Goal: Information Seeking & Learning: Learn about a topic

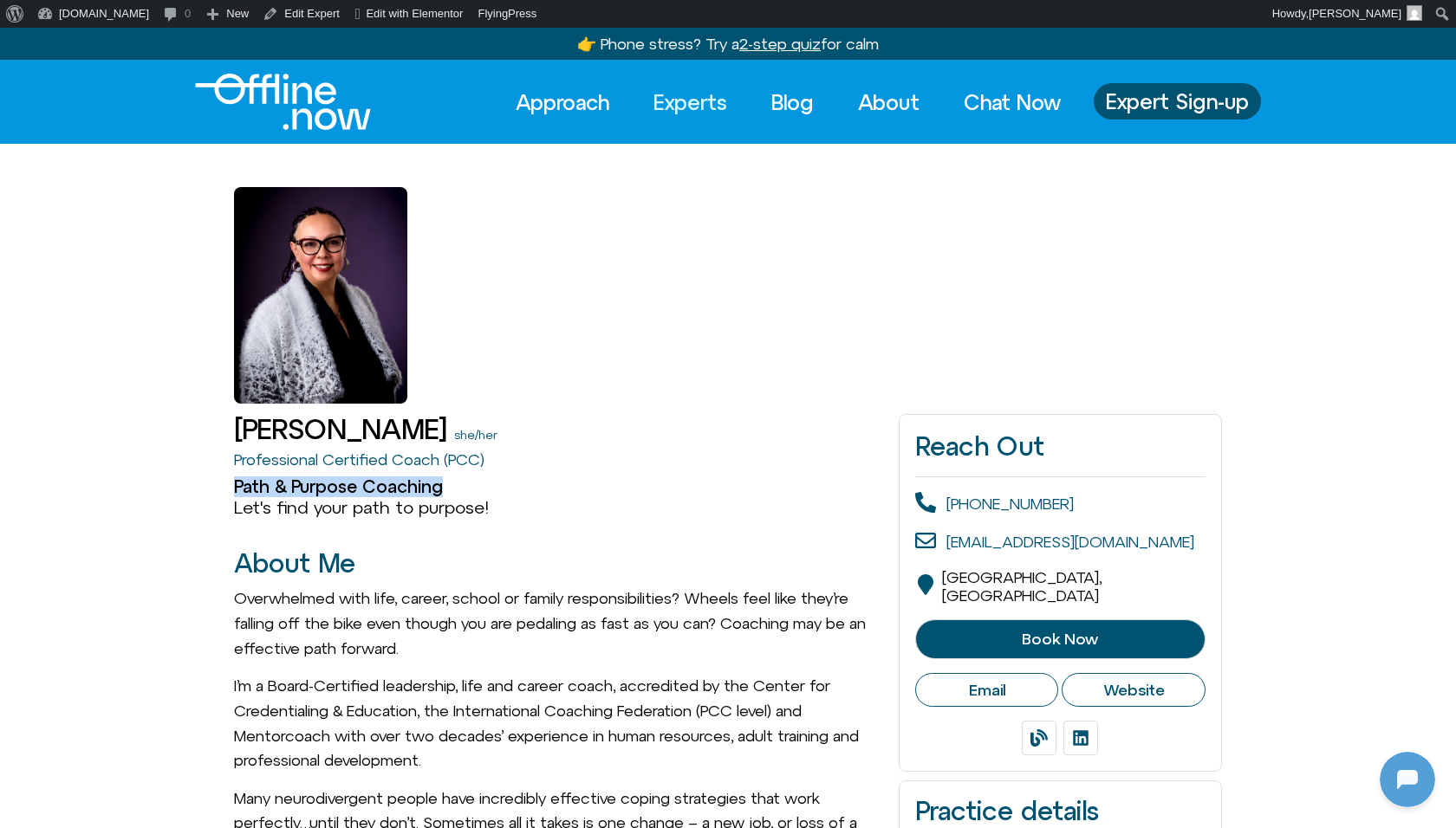
click at [684, 98] on link "Experts" at bounding box center [690, 103] width 105 height 39
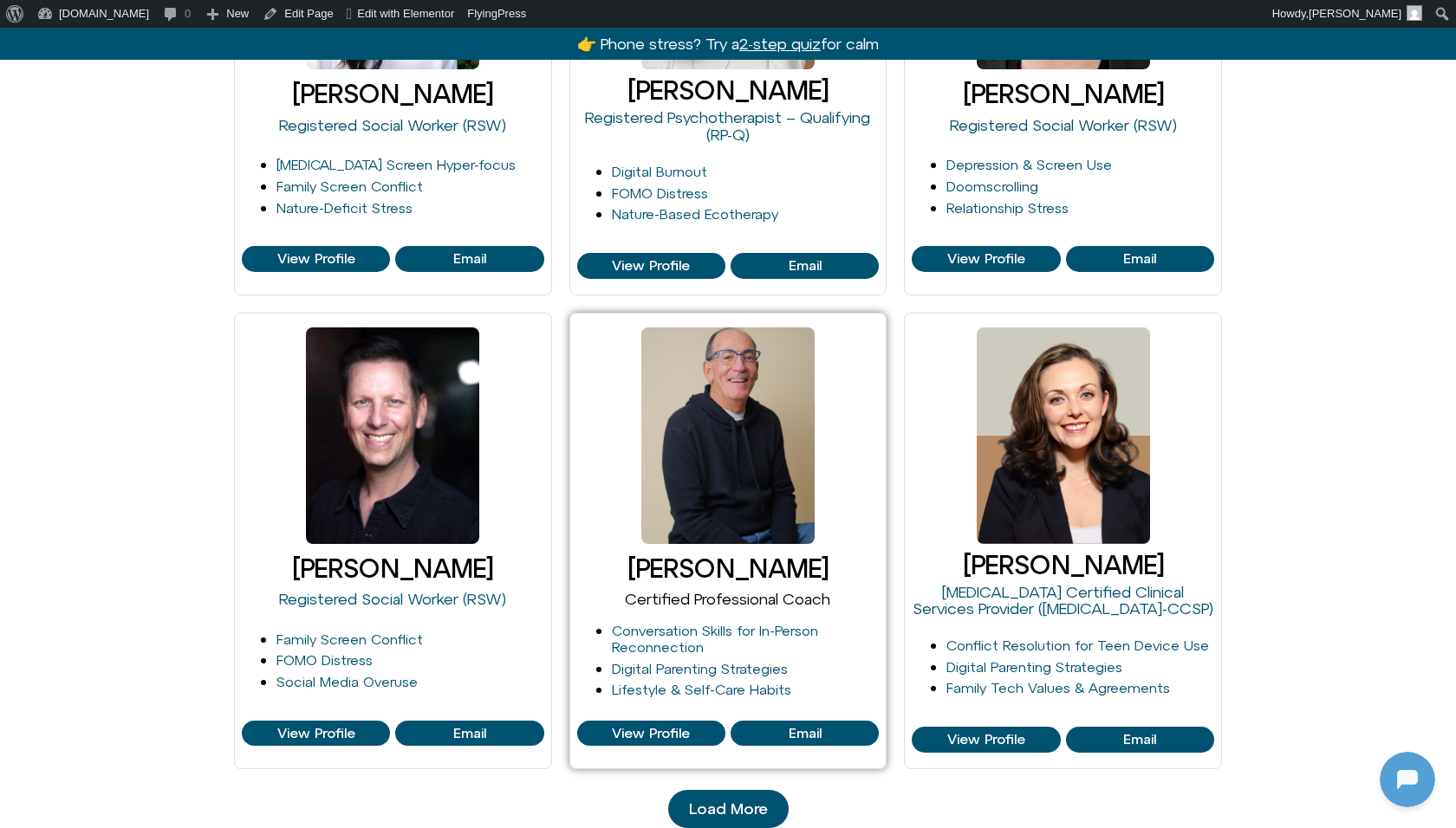
scroll to position [1722, 0]
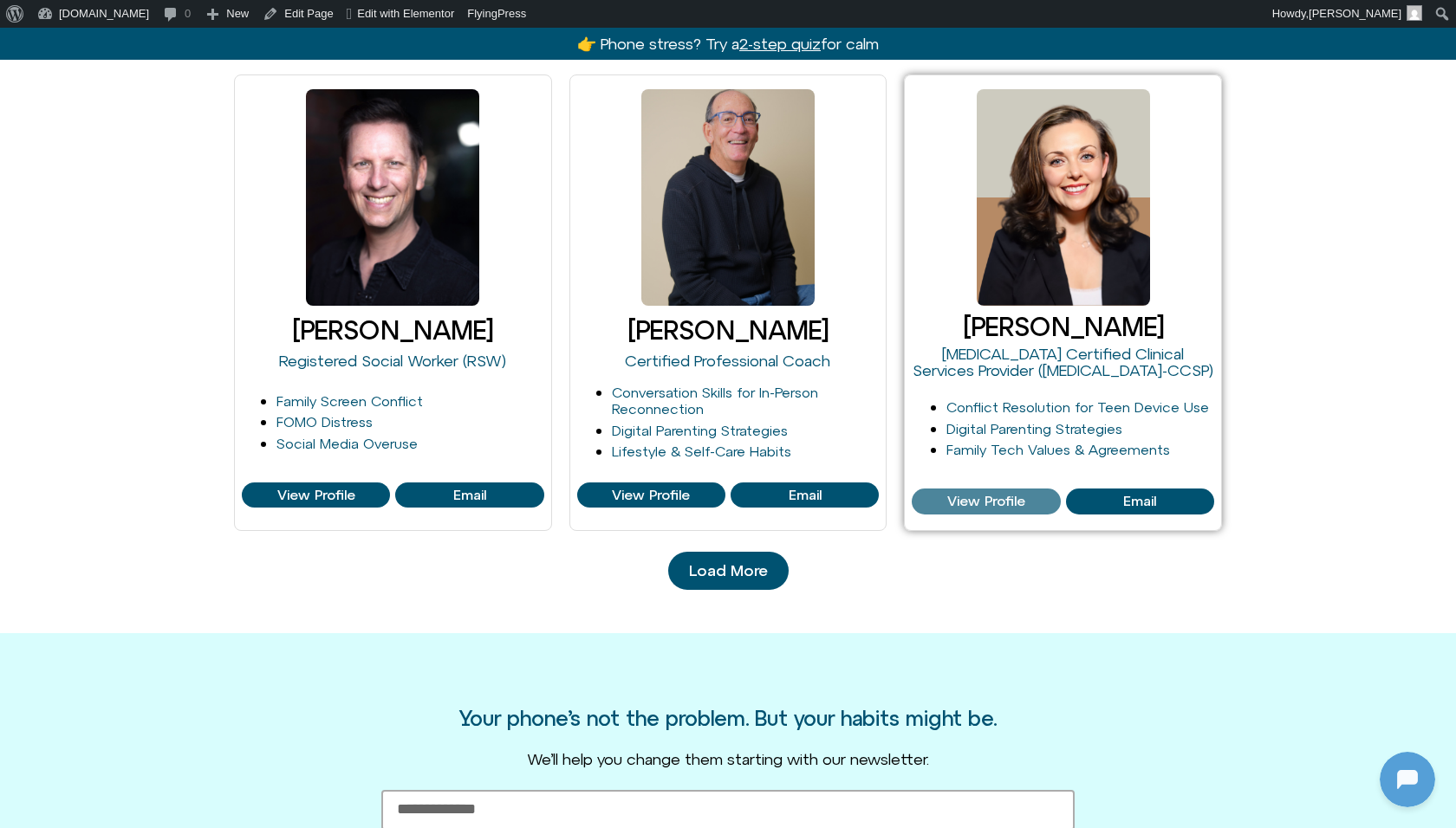
click at [1017, 489] on link "View Profile" at bounding box center [986, 502] width 149 height 26
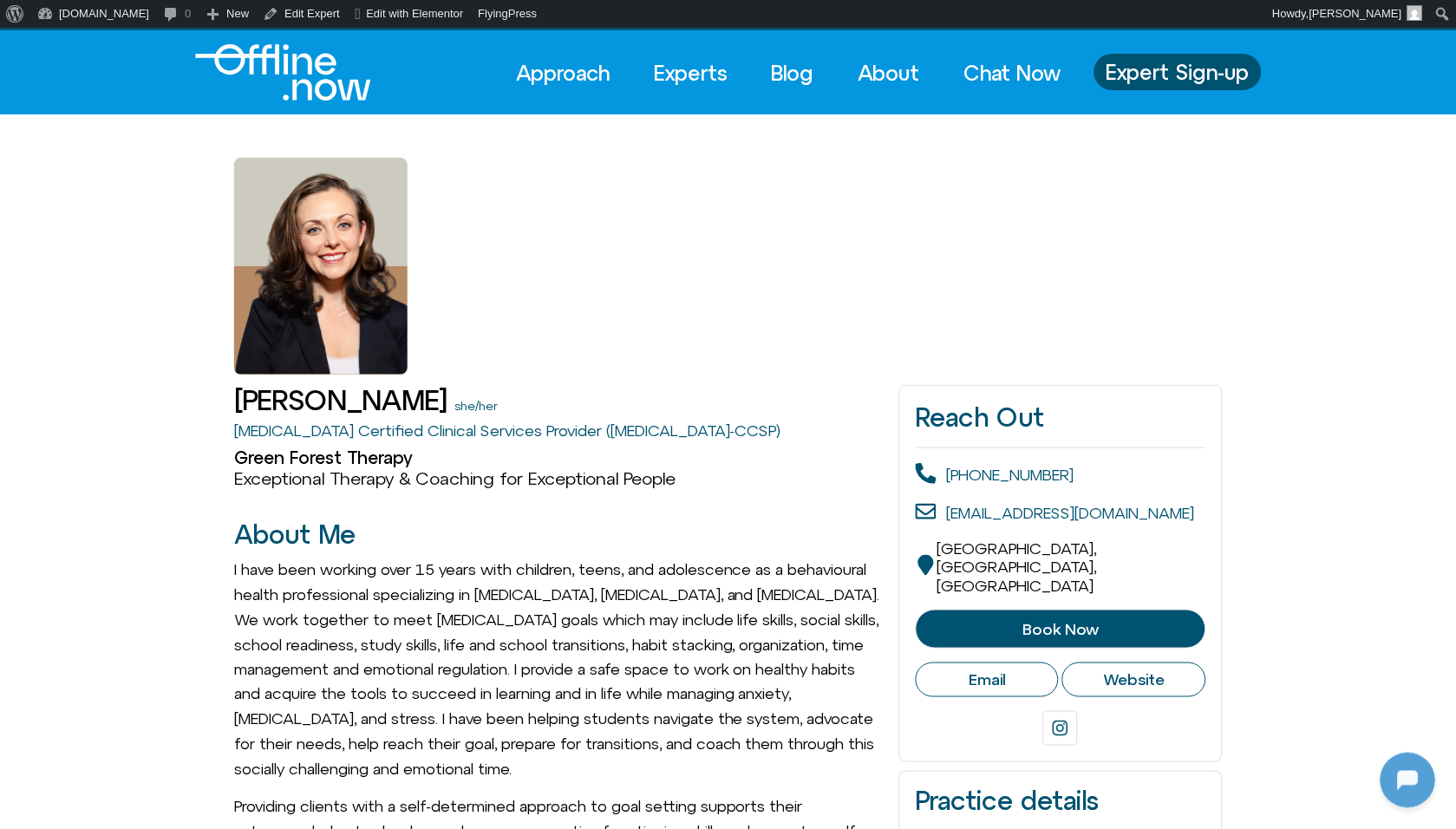
scroll to position [33, 0]
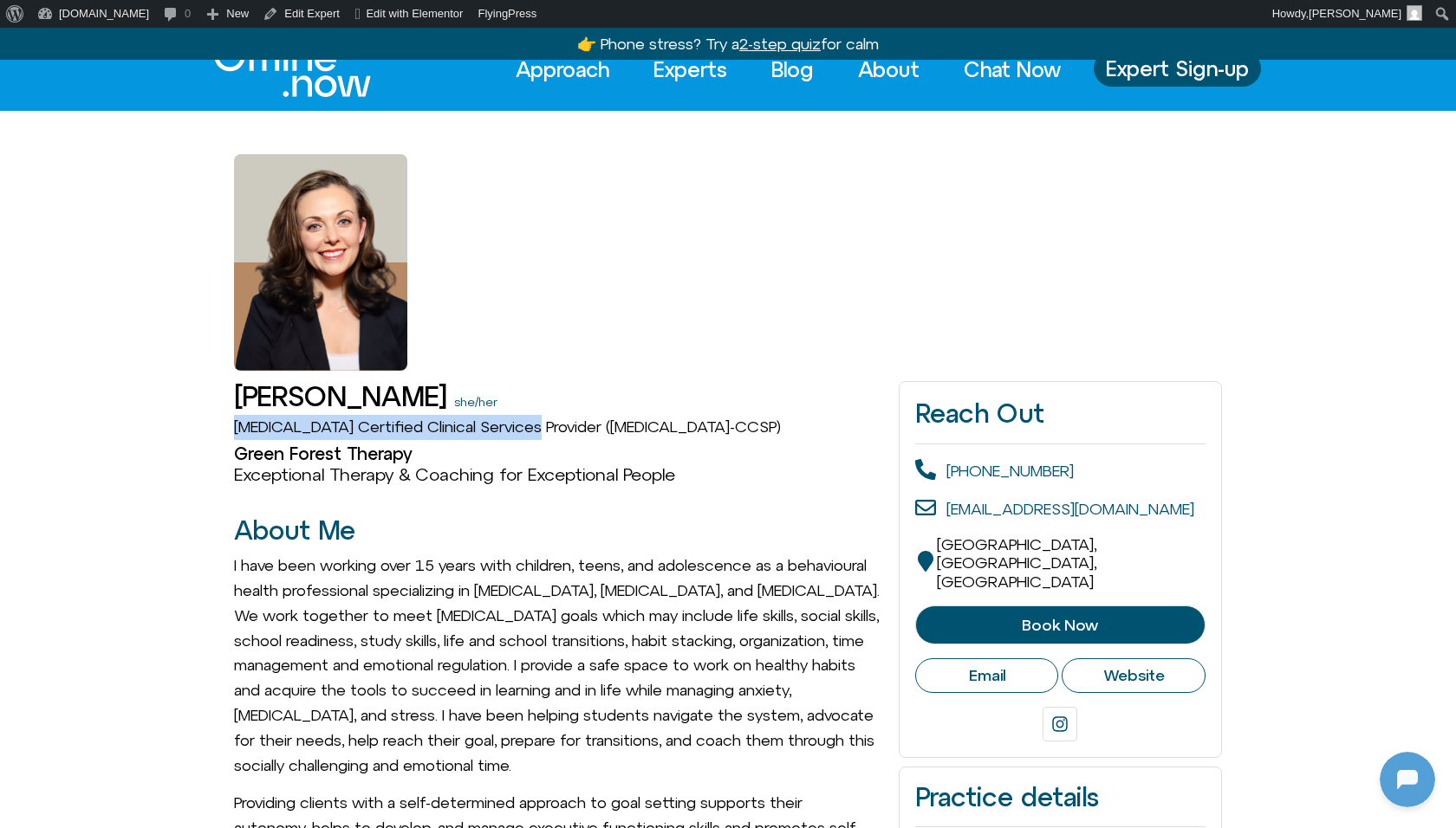
drag, startPoint x: 229, startPoint y: 423, endPoint x: 538, endPoint y: 418, distance: 309.0
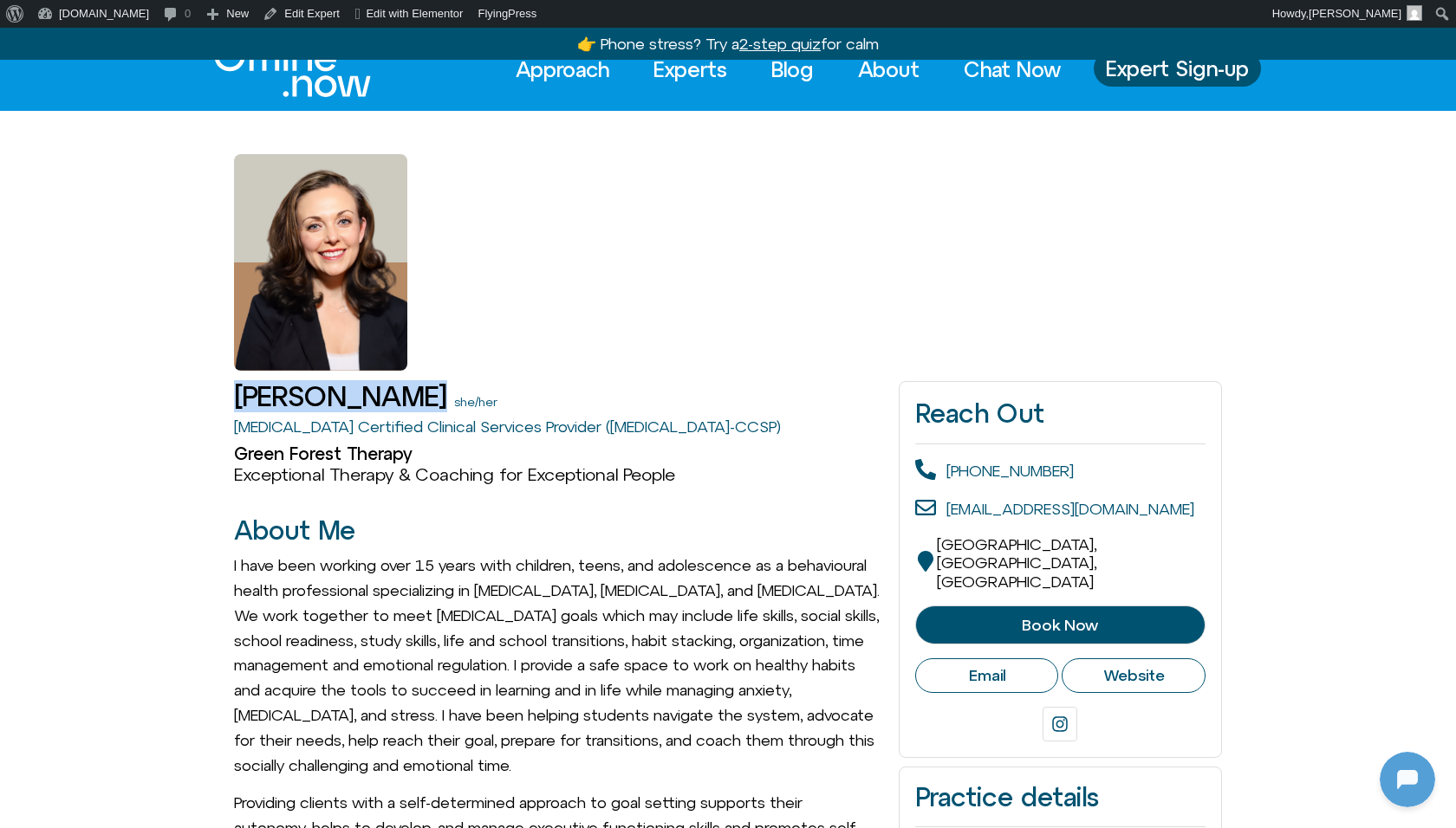
drag, startPoint x: 225, startPoint y: 387, endPoint x: 396, endPoint y: 384, distance: 171.0
copy h1 "[PERSON_NAME]"
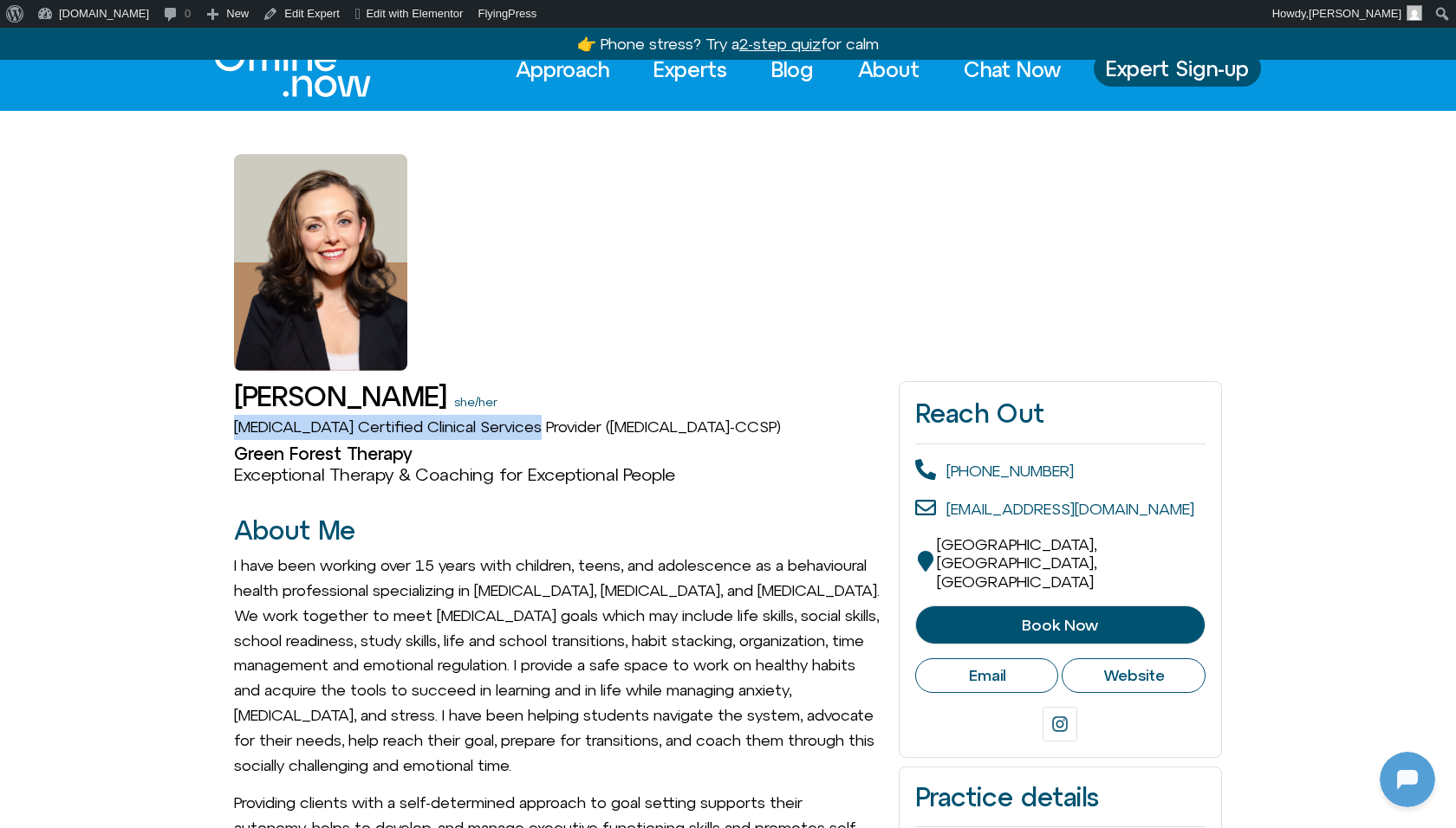
drag, startPoint x: 185, startPoint y: 427, endPoint x: 538, endPoint y: 419, distance: 353.1
copy link "ADHD Certified Clinical Services Provider"
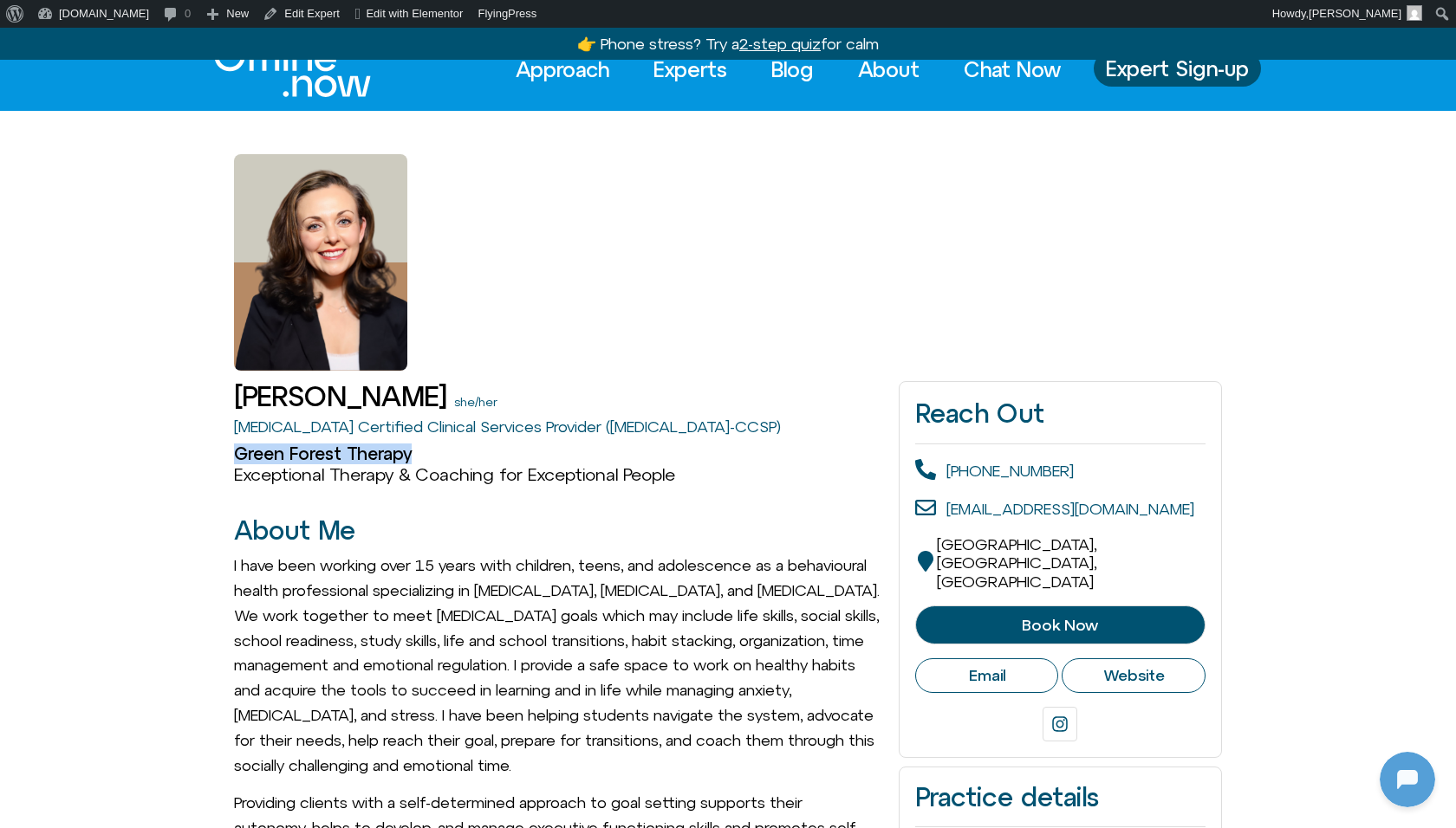
drag, startPoint x: 228, startPoint y: 452, endPoint x: 418, endPoint y: 453, distance: 190.0
copy h2 "Green Forest Therapy"
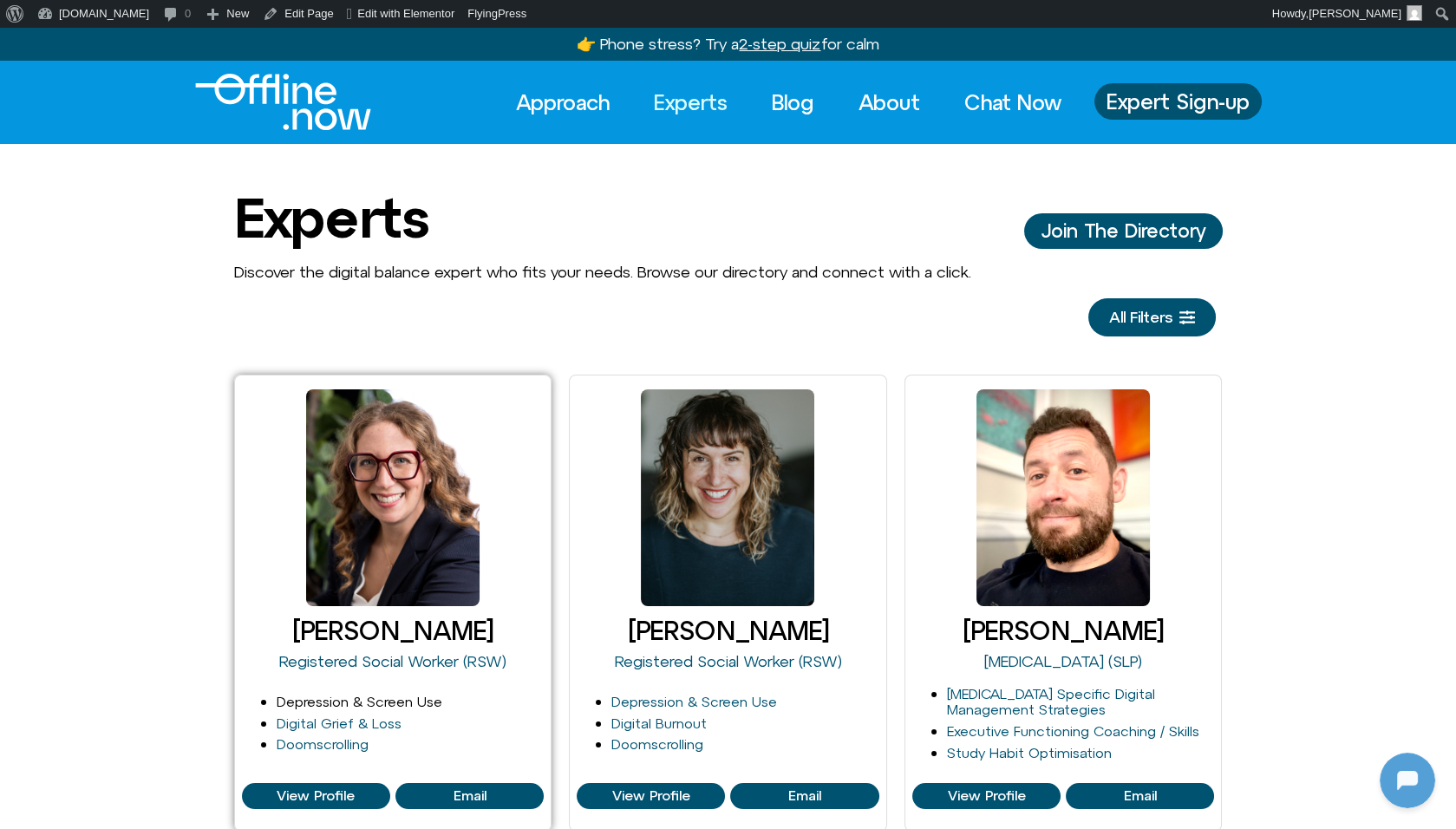
scroll to position [73, 0]
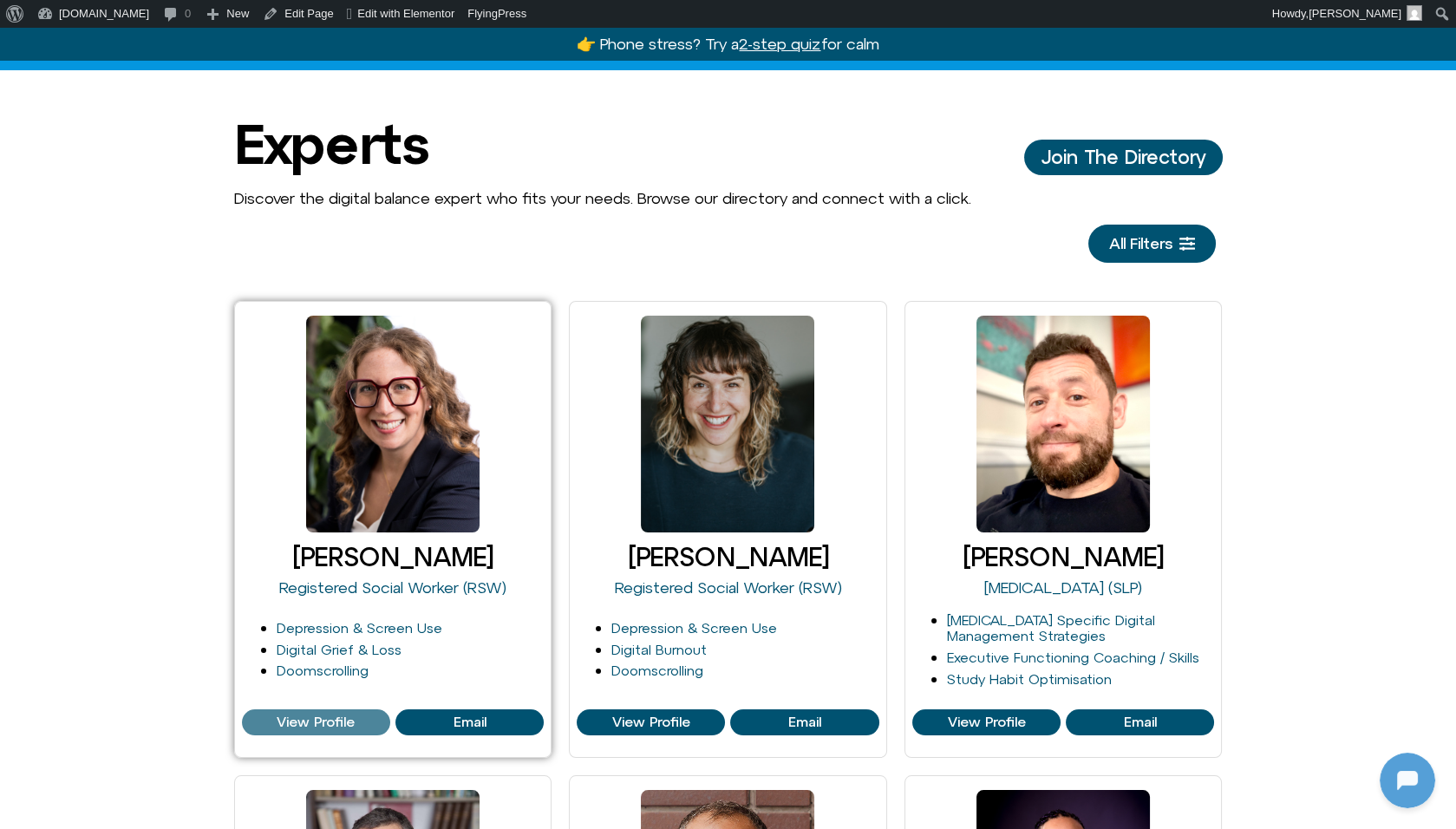
click at [356, 714] on span "View Profile" at bounding box center [316, 722] width 138 height 16
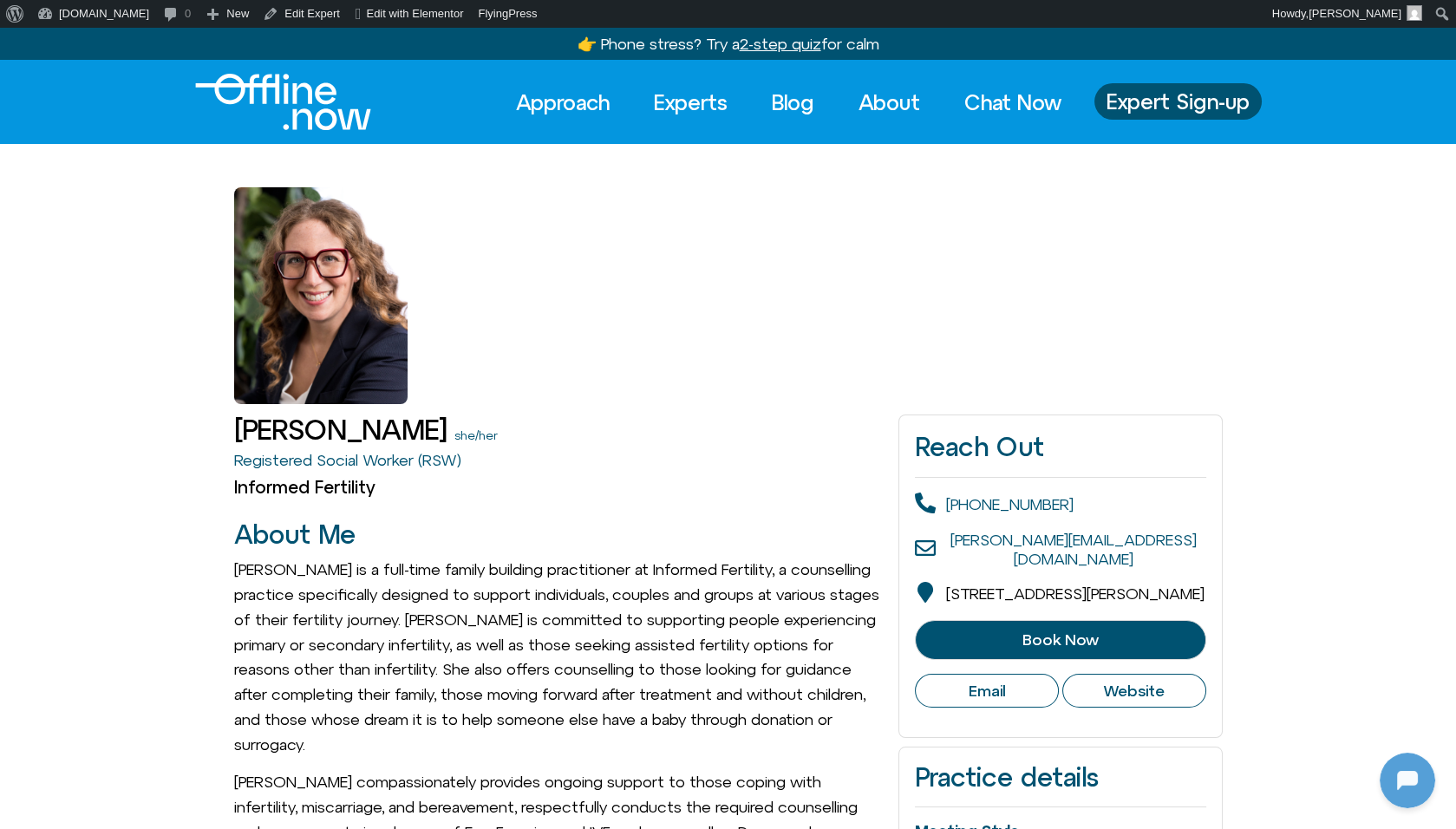
drag, startPoint x: 230, startPoint y: 431, endPoint x: 478, endPoint y: 427, distance: 248.0
copy h1 "[PERSON_NAME]"
drag, startPoint x: 212, startPoint y: 450, endPoint x: 417, endPoint y: 459, distance: 205.2
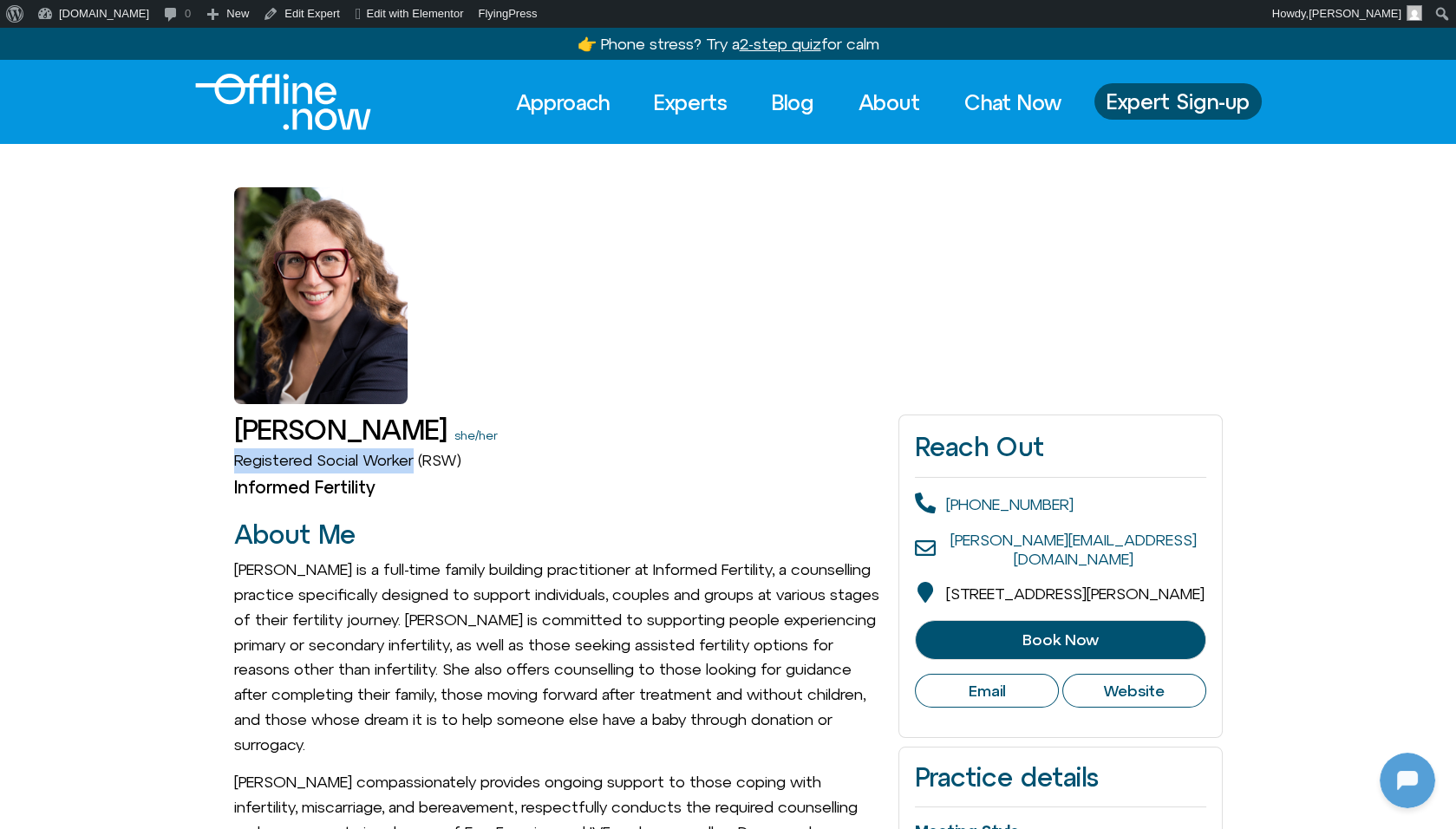
copy link "Registered Social Worker"
drag, startPoint x: 395, startPoint y: 487, endPoint x: 185, endPoint y: 489, distance: 210.0
copy h2 "Informed Fertility"
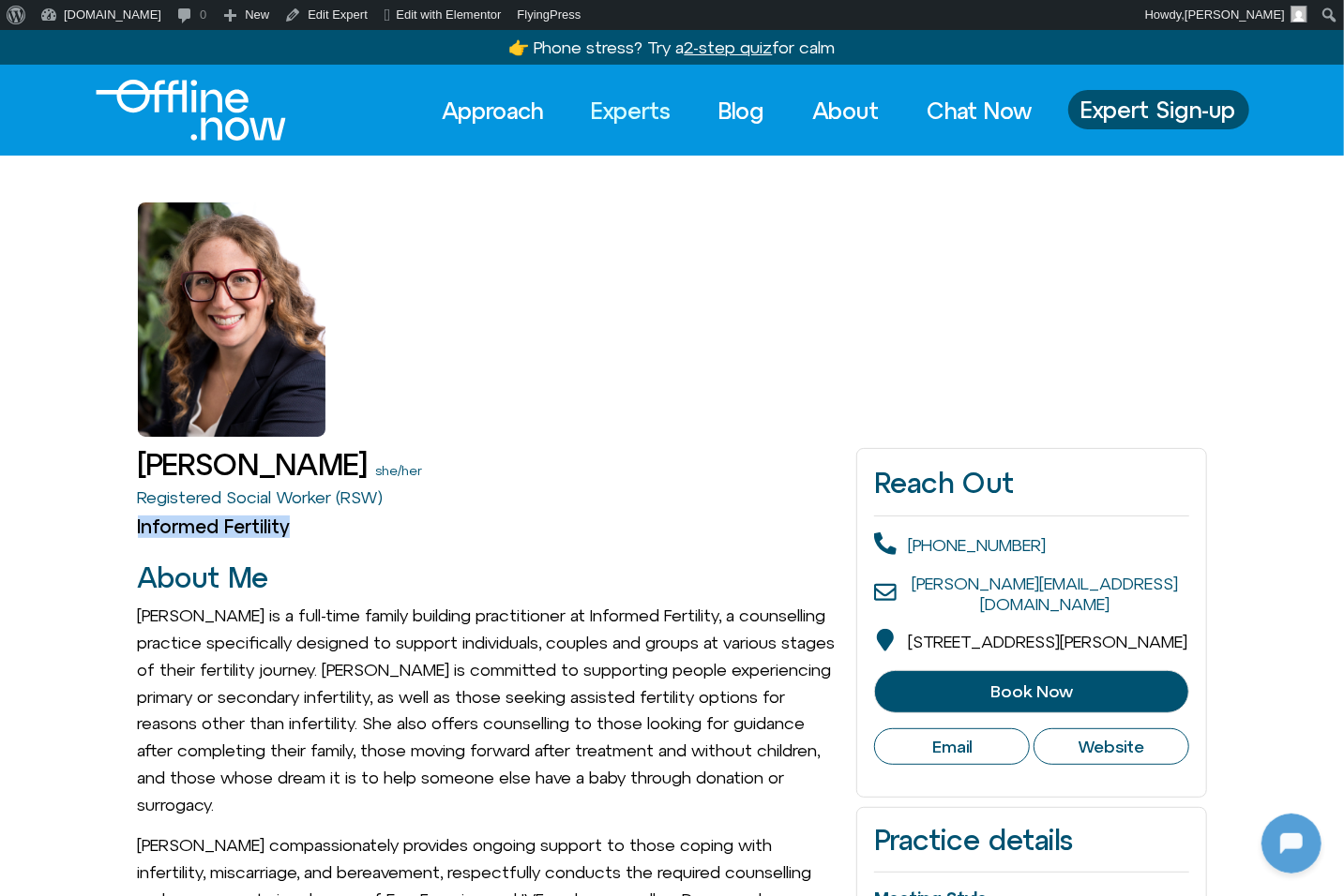
click at [658, 118] on link "Experts" at bounding box center [631, 111] width 113 height 42
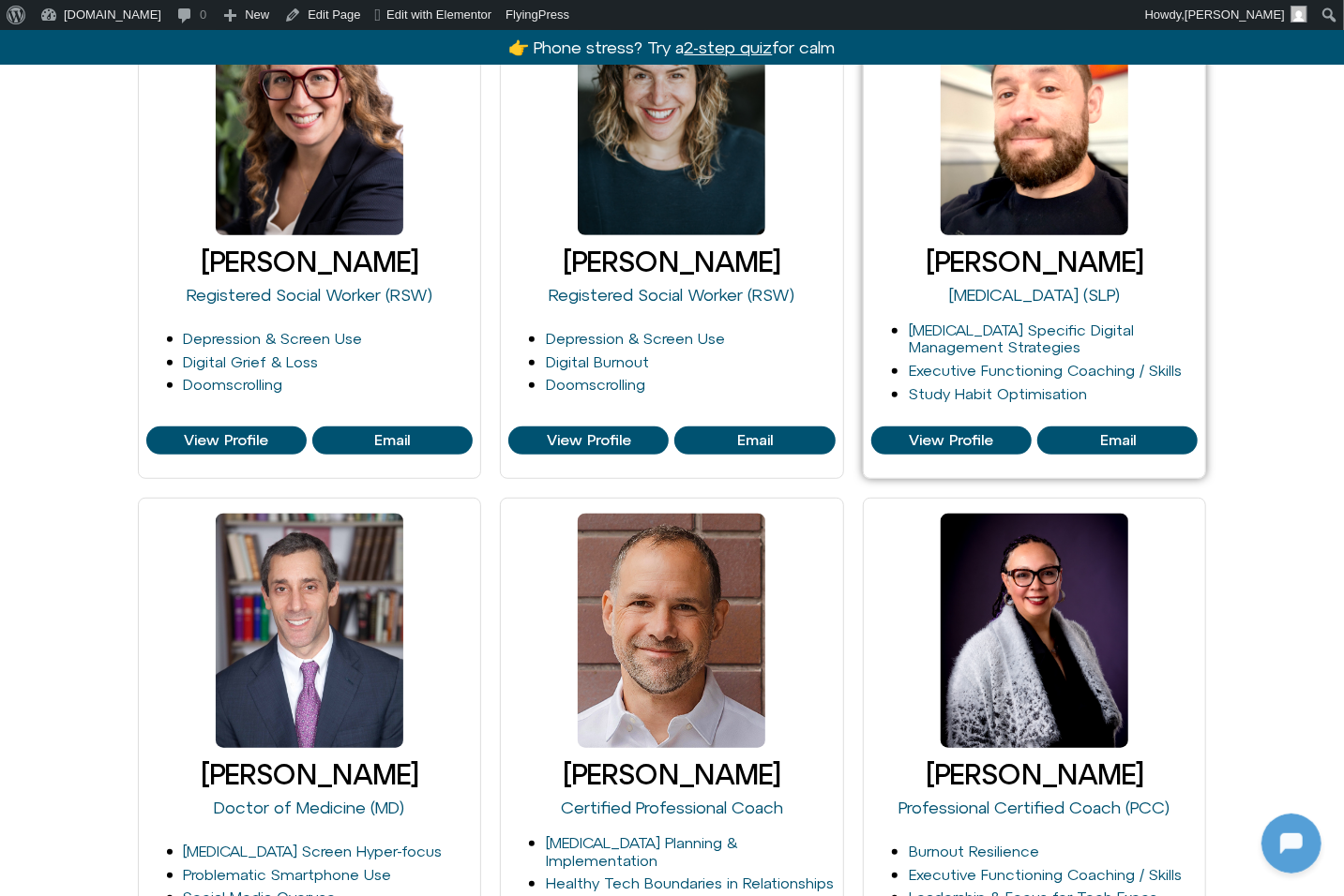
scroll to position [405, 0]
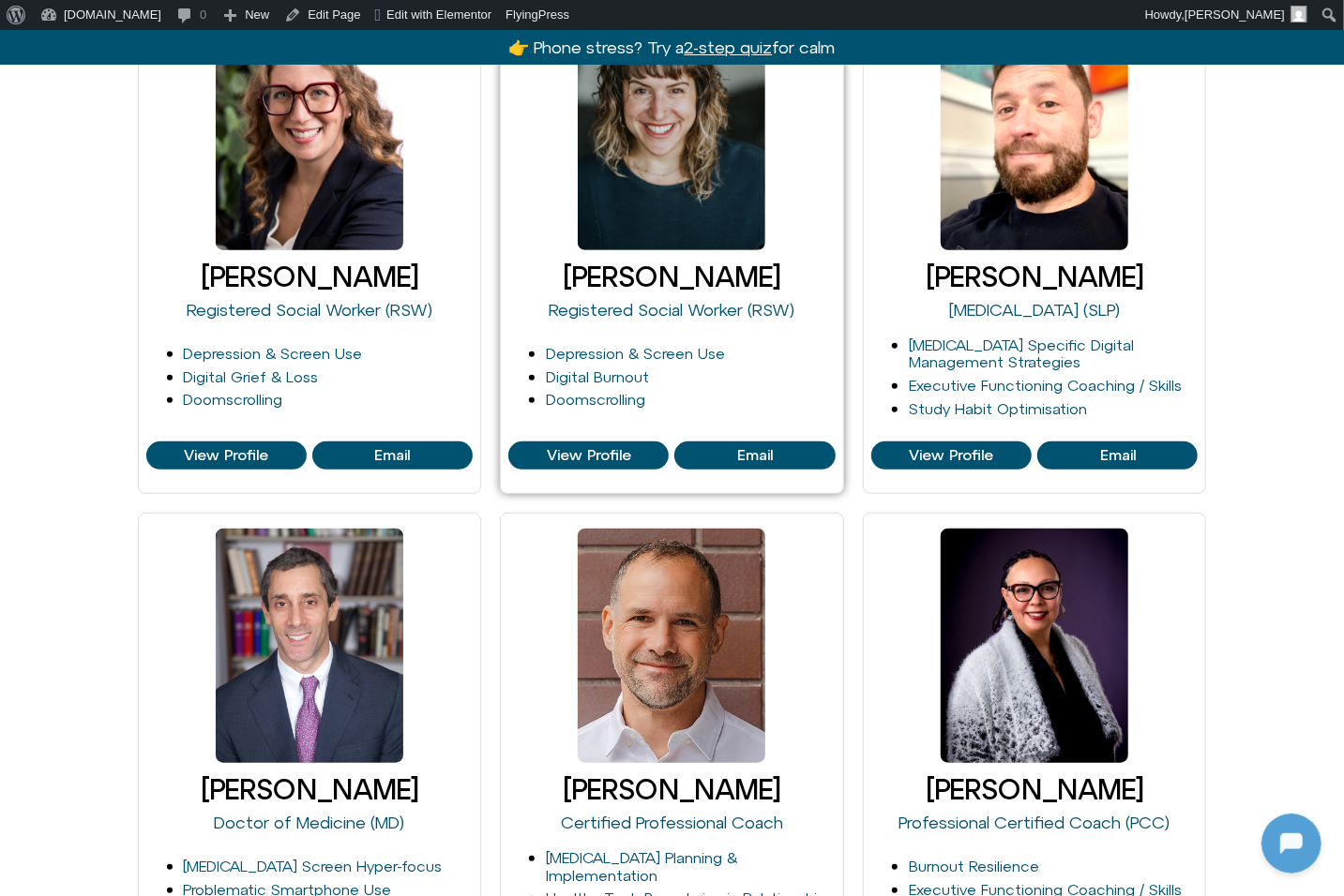
click at [666, 276] on link "[PERSON_NAME]" at bounding box center [671, 277] width 217 height 32
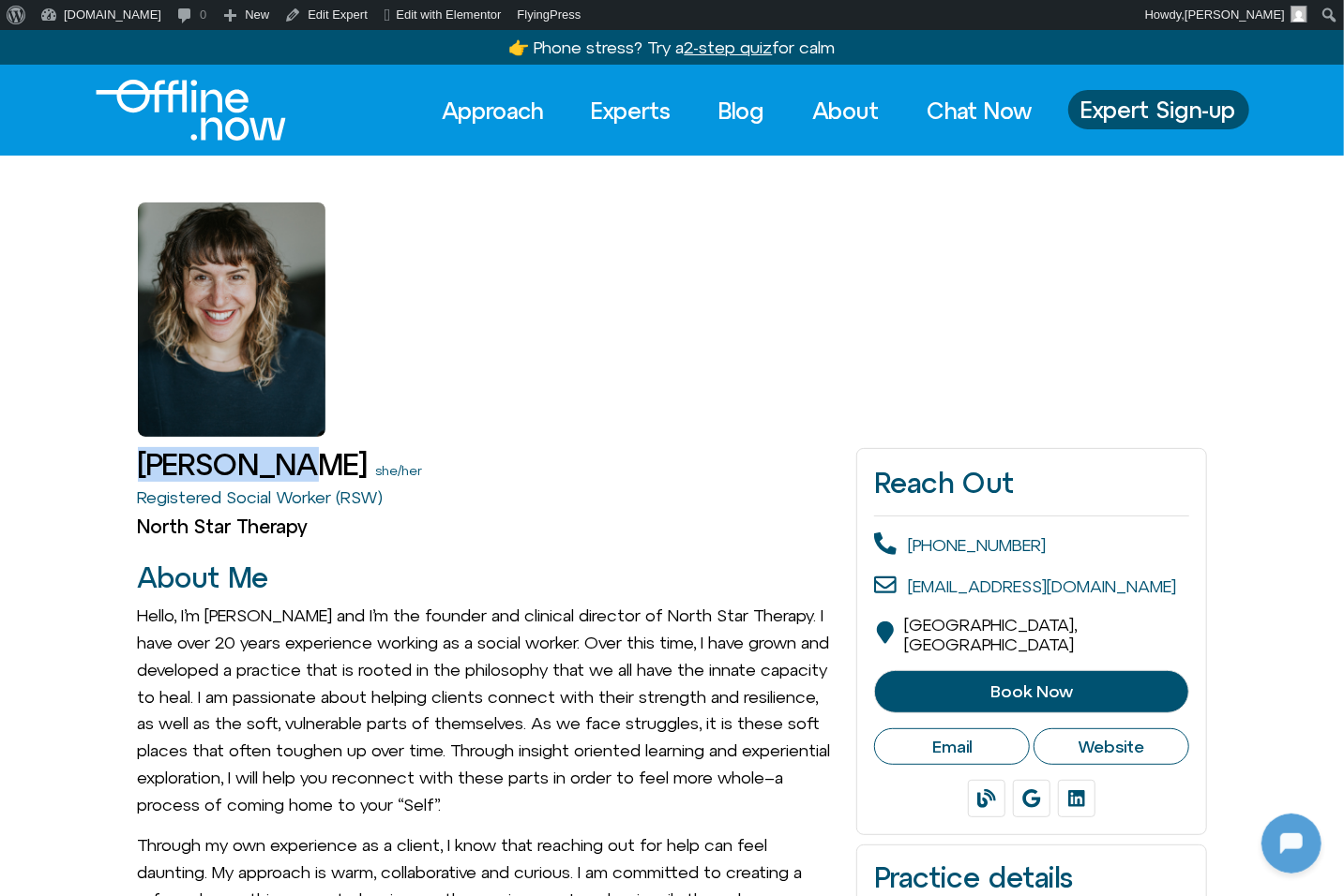
drag, startPoint x: 137, startPoint y: 462, endPoint x: 302, endPoint y: 459, distance: 165.0
click at [302, 459] on div "Cleo Haber she/her" at bounding box center [488, 464] width 701 height 33
copy h1 "[PERSON_NAME]"
drag, startPoint x: 116, startPoint y: 501, endPoint x: 335, endPoint y: 498, distance: 219.0
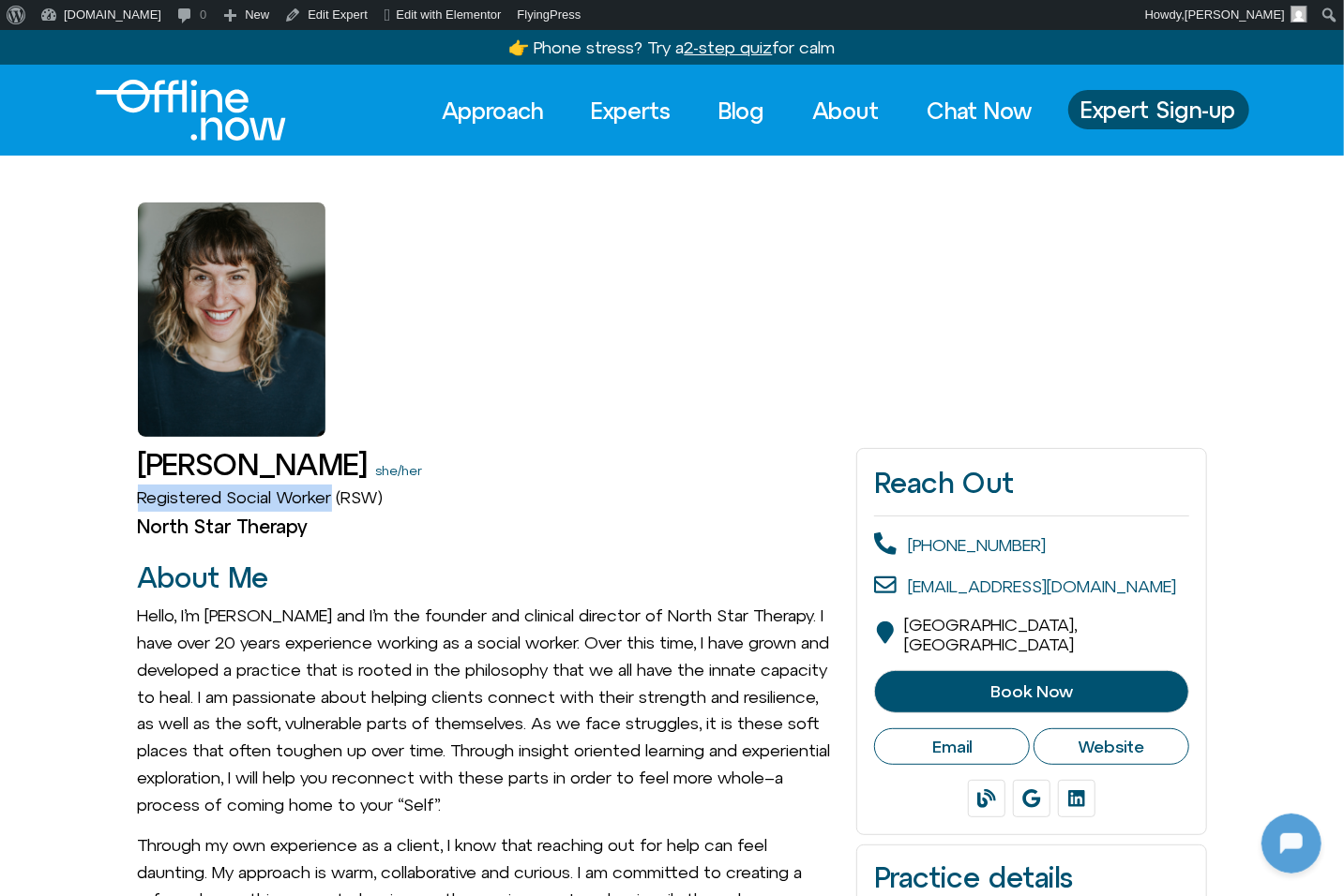
copy link "Registered Social Worker"
drag, startPoint x: 314, startPoint y: 528, endPoint x: 140, endPoint y: 524, distance: 174.0
click at [140, 524] on h2 "North Star Therapy" at bounding box center [488, 527] width 701 height 23
copy h2 "North Star Therapy"
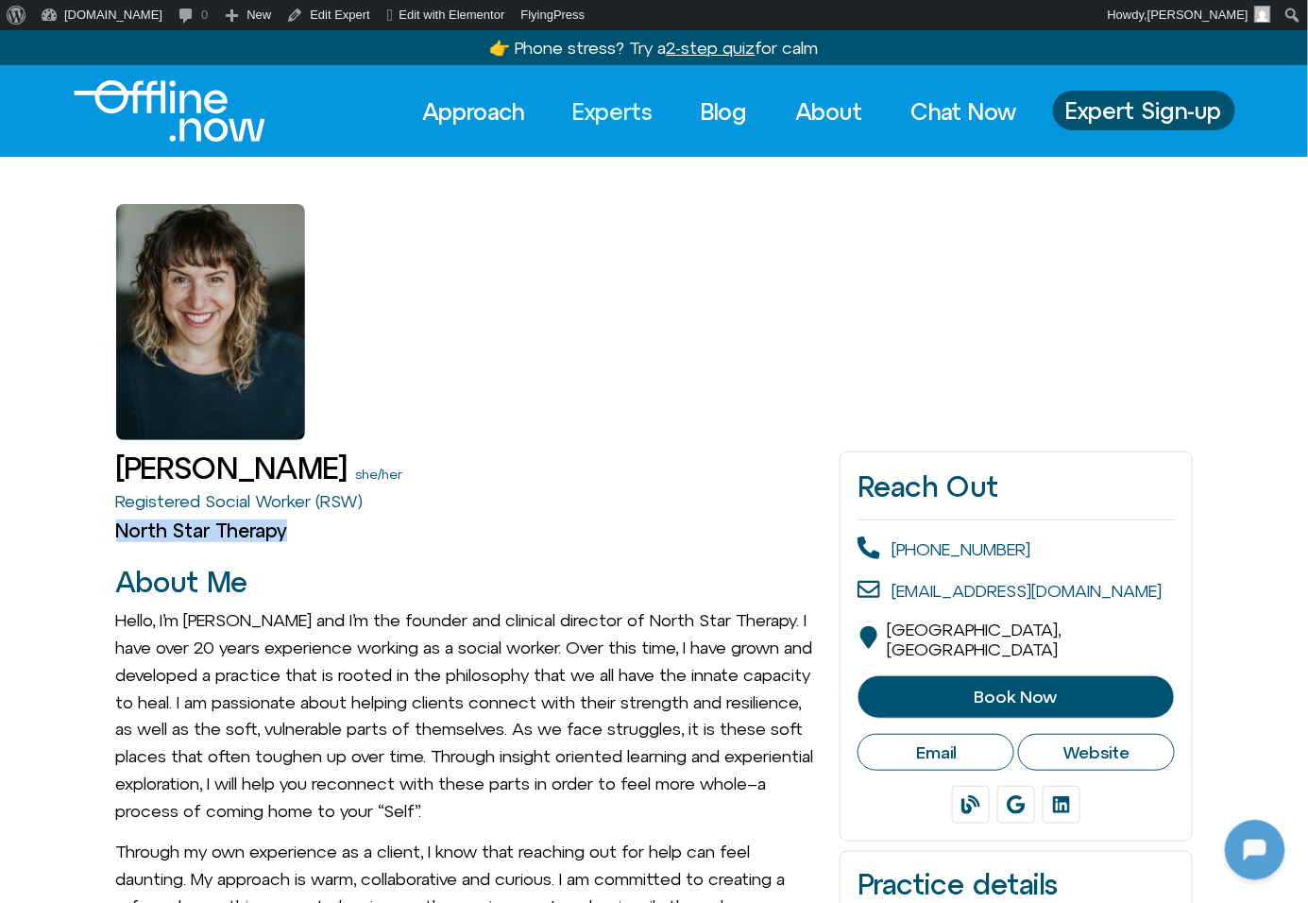
click at [651, 102] on link "Experts" at bounding box center [613, 112] width 114 height 42
click at [623, 121] on link "Experts" at bounding box center [613, 112] width 114 height 42
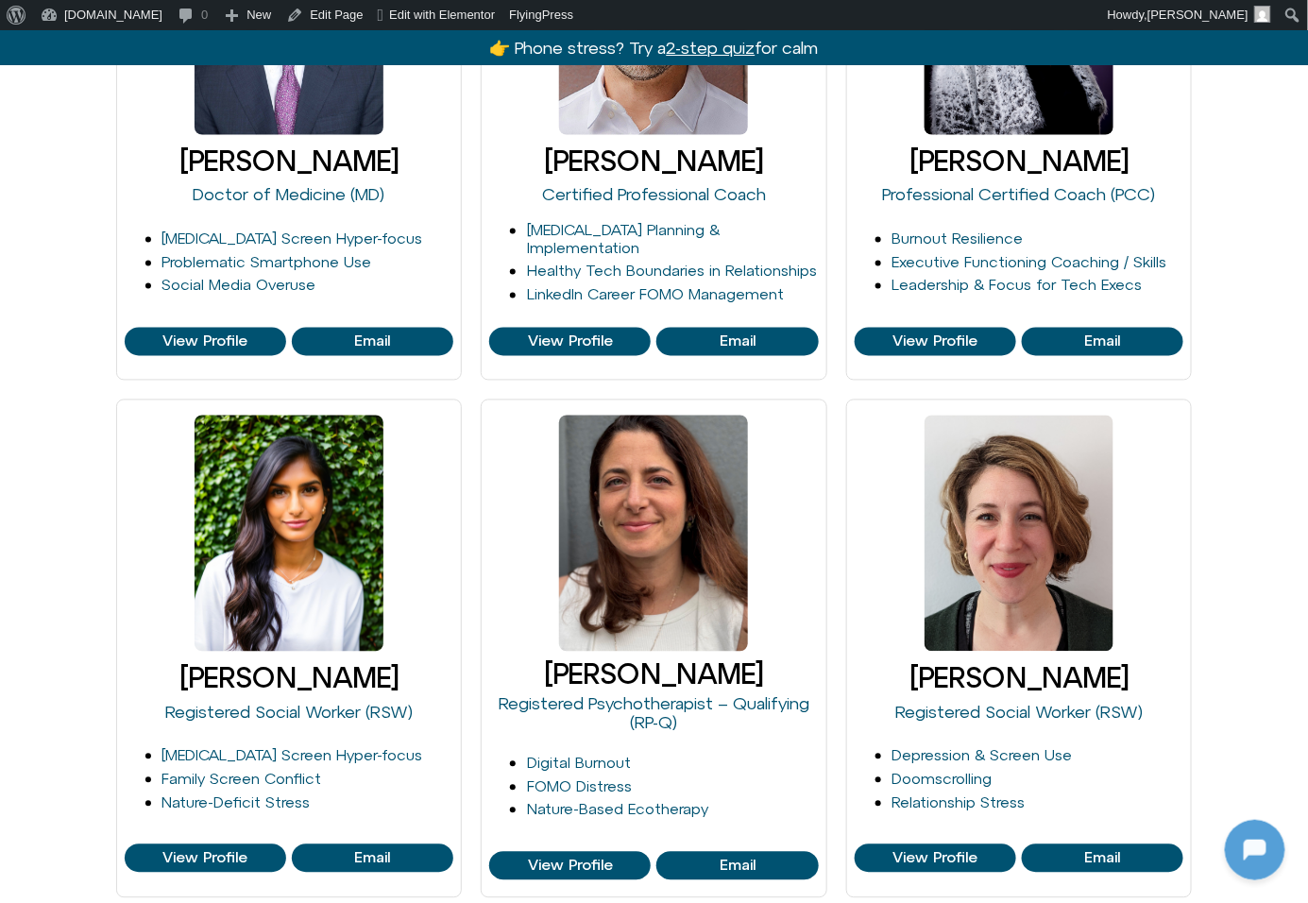
scroll to position [1030, 0]
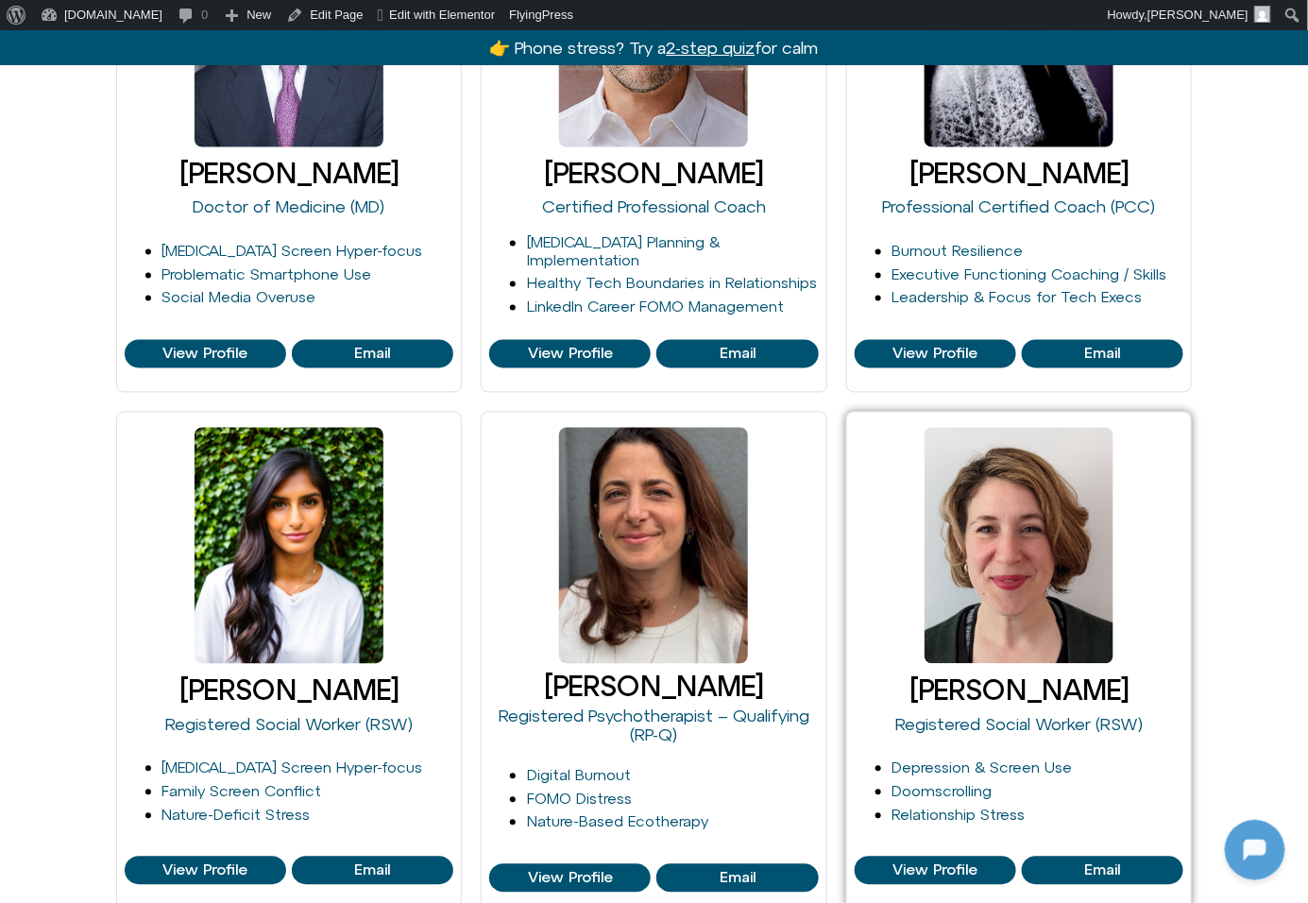
click at [1017, 691] on link "[PERSON_NAME]" at bounding box center [1019, 691] width 219 height 32
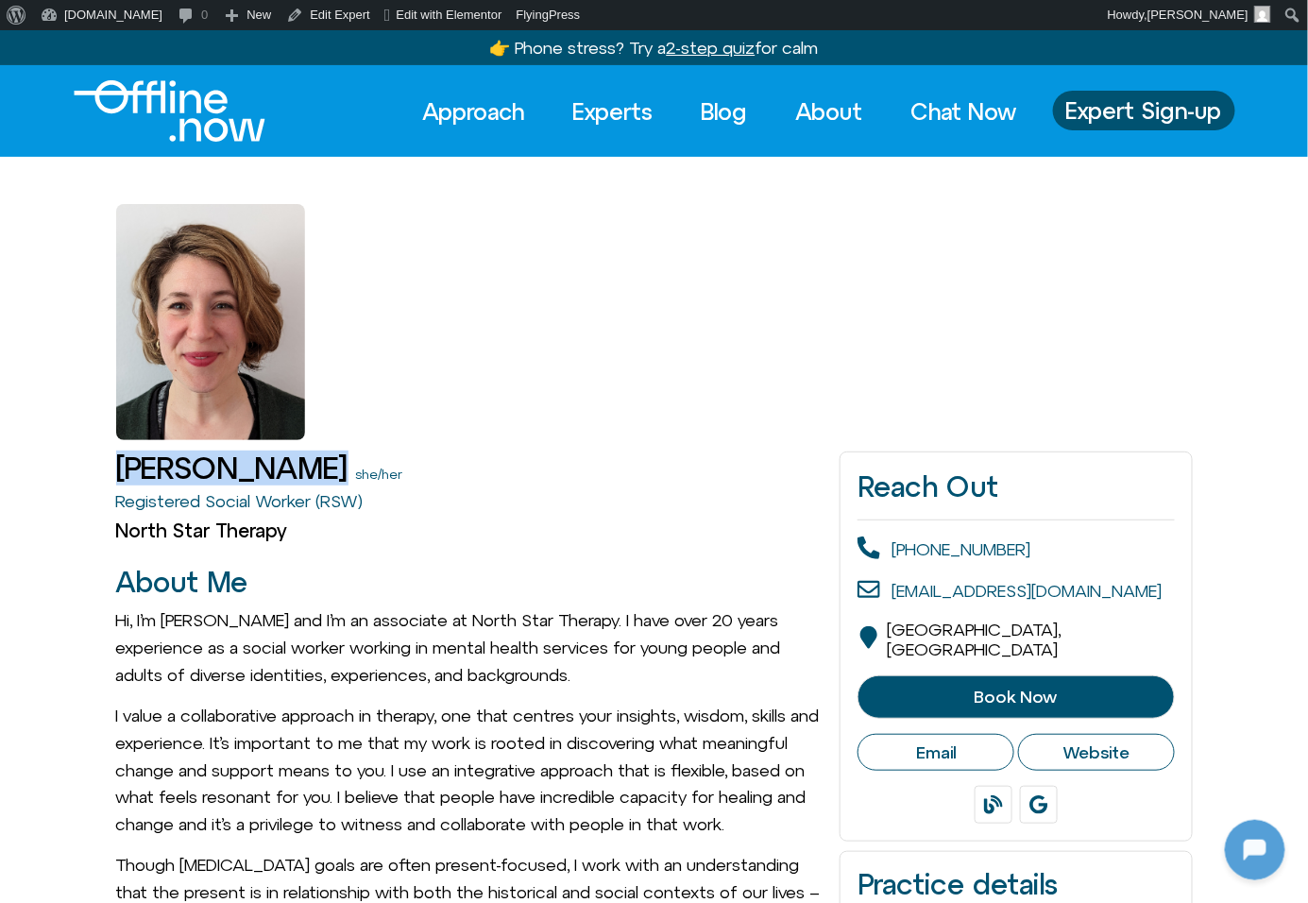
drag, startPoint x: 297, startPoint y: 470, endPoint x: 112, endPoint y: 469, distance: 184.2
copy h1 "[PERSON_NAME]"
click at [611, 122] on link "Experts" at bounding box center [613, 112] width 114 height 42
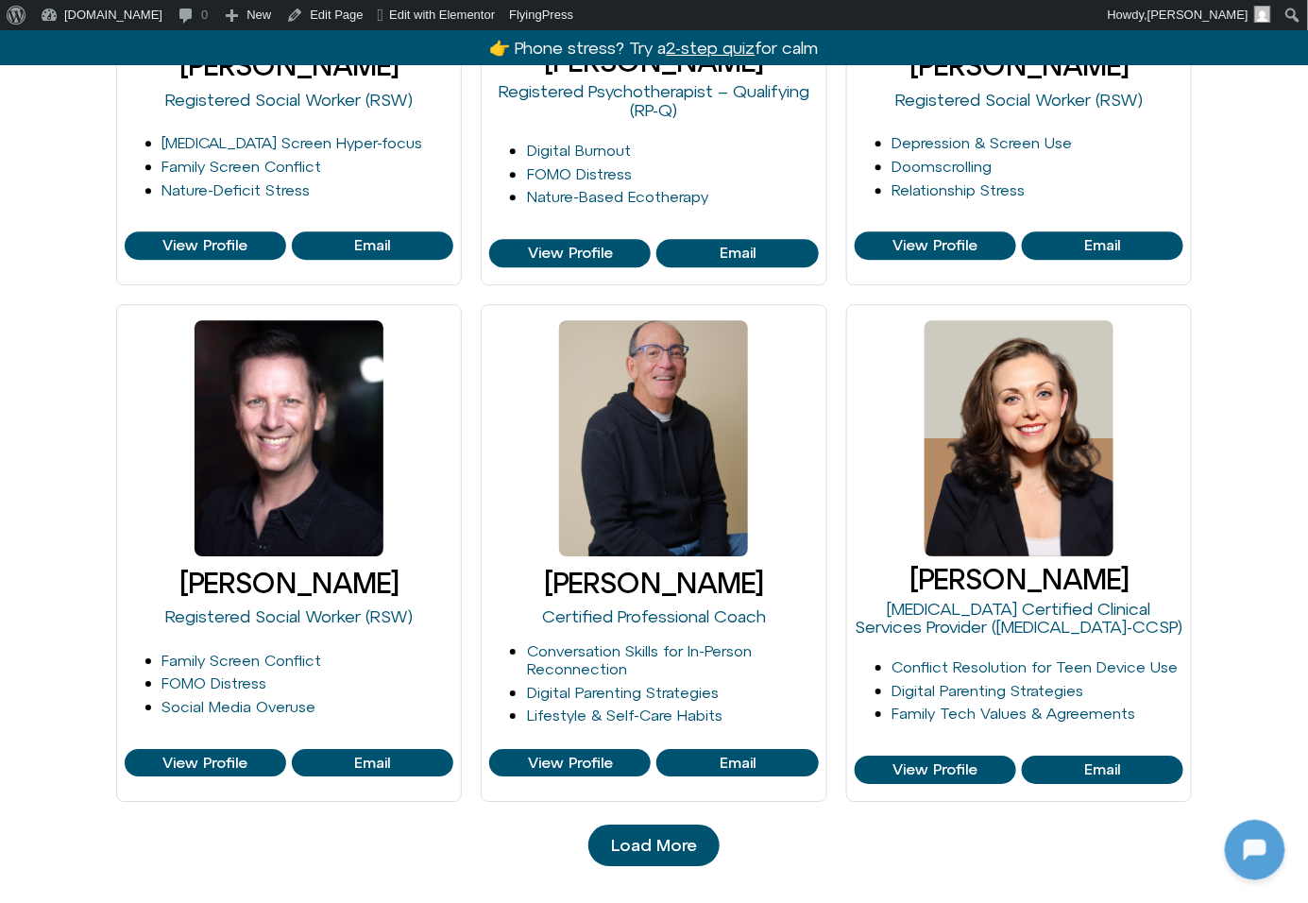
scroll to position [1677, 0]
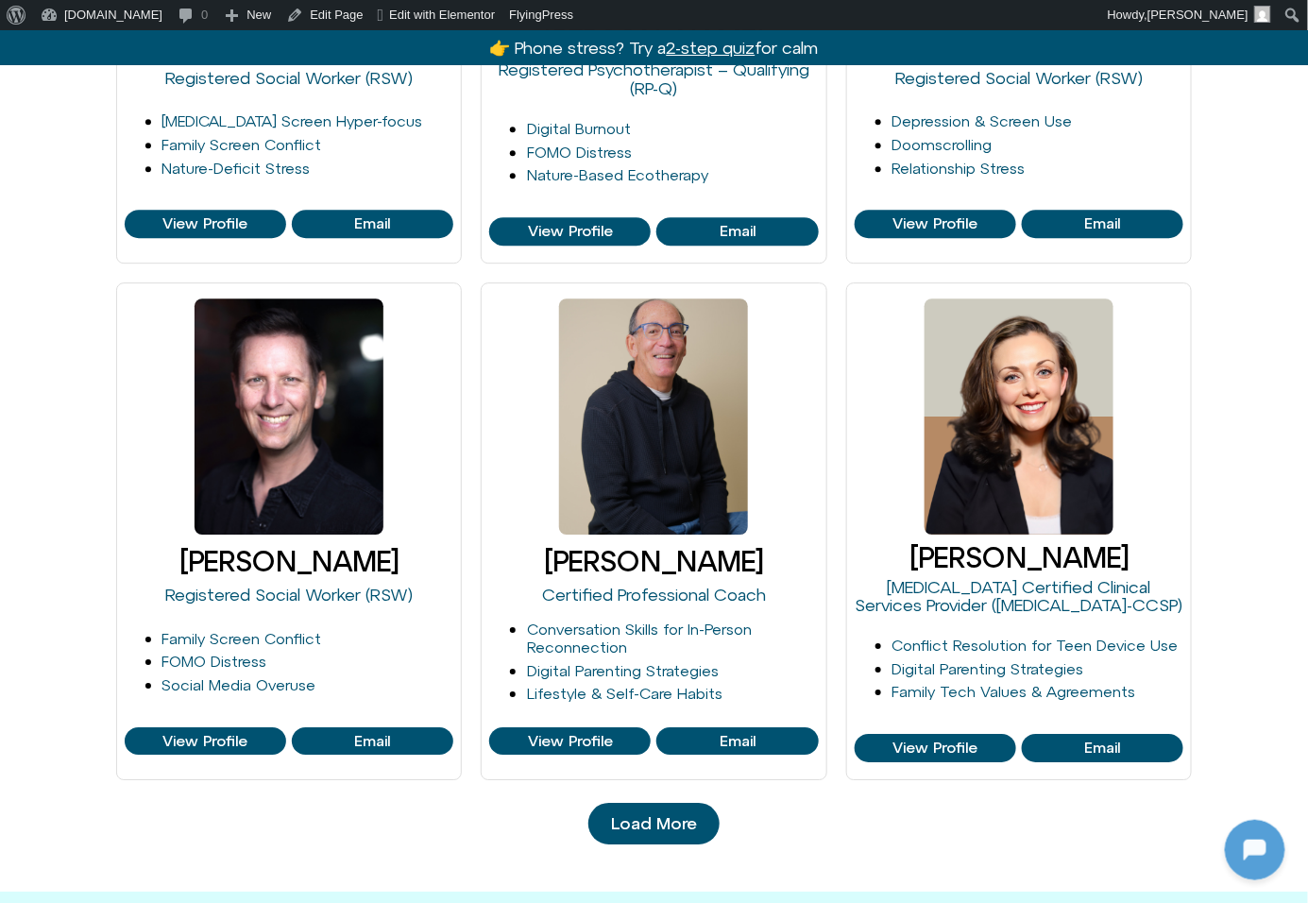
click at [670, 814] on span "Load More" at bounding box center [654, 823] width 86 height 19
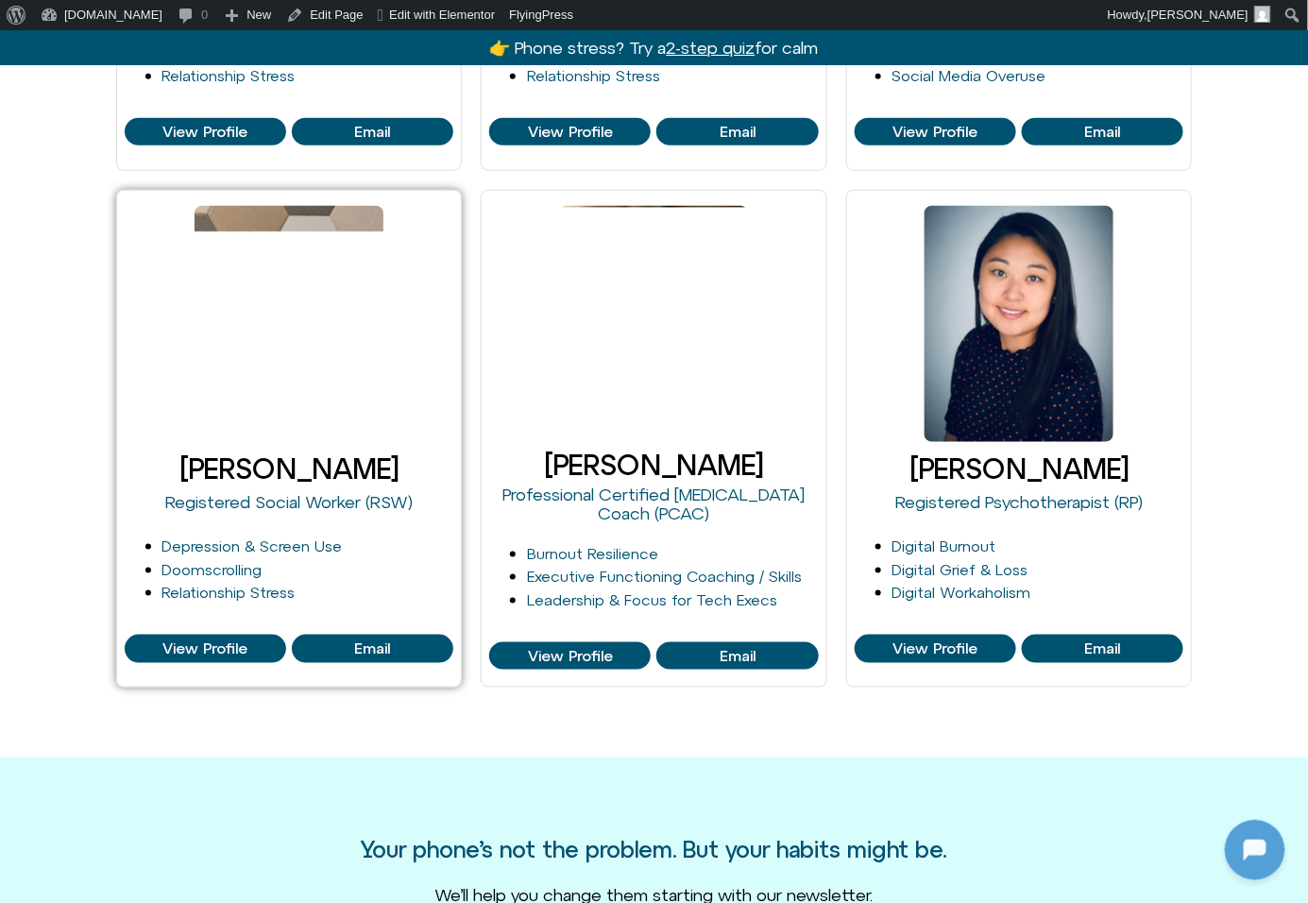
scroll to position [2811, 0]
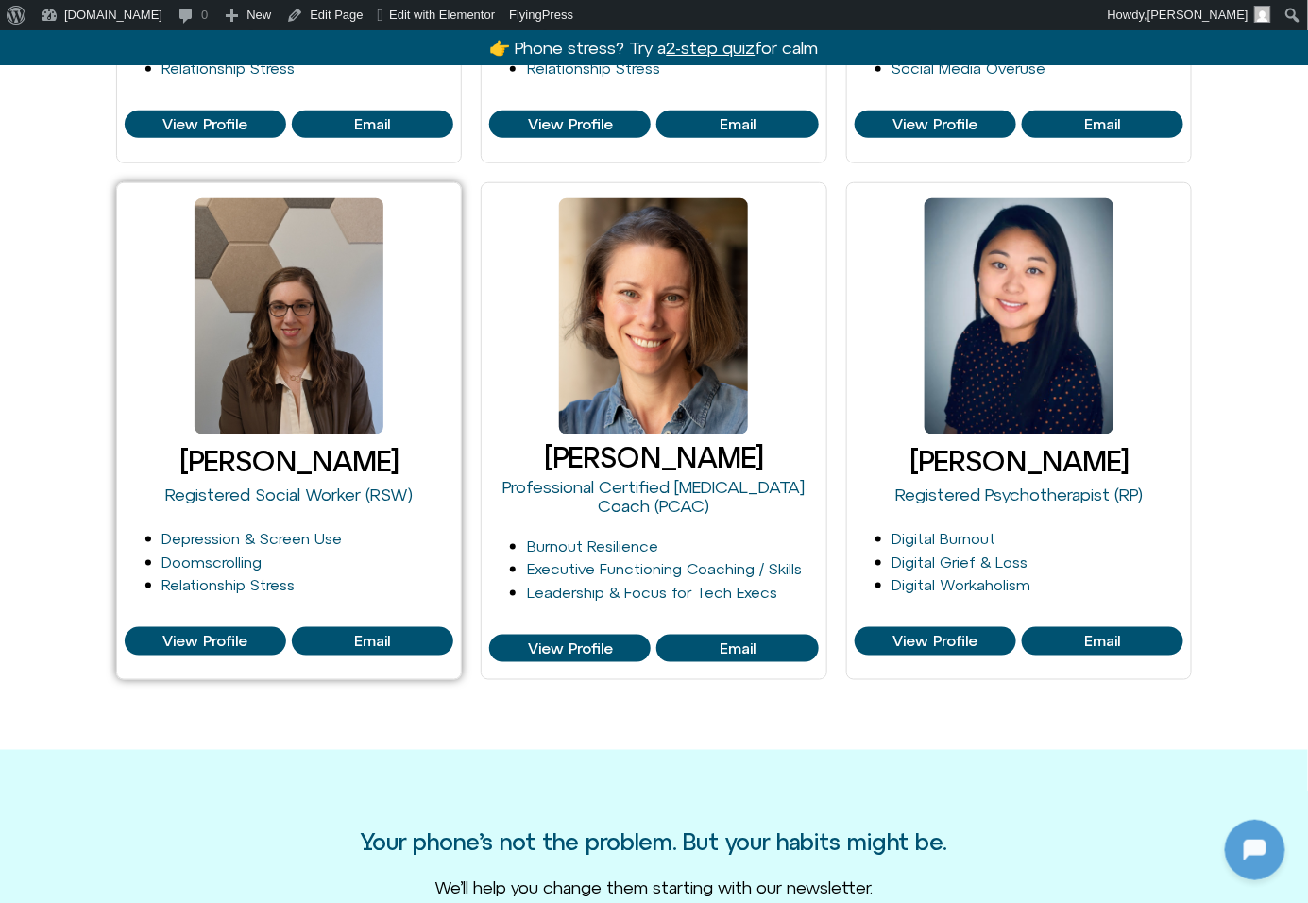
click at [232, 461] on link "[PERSON_NAME]" at bounding box center [288, 461] width 219 height 32
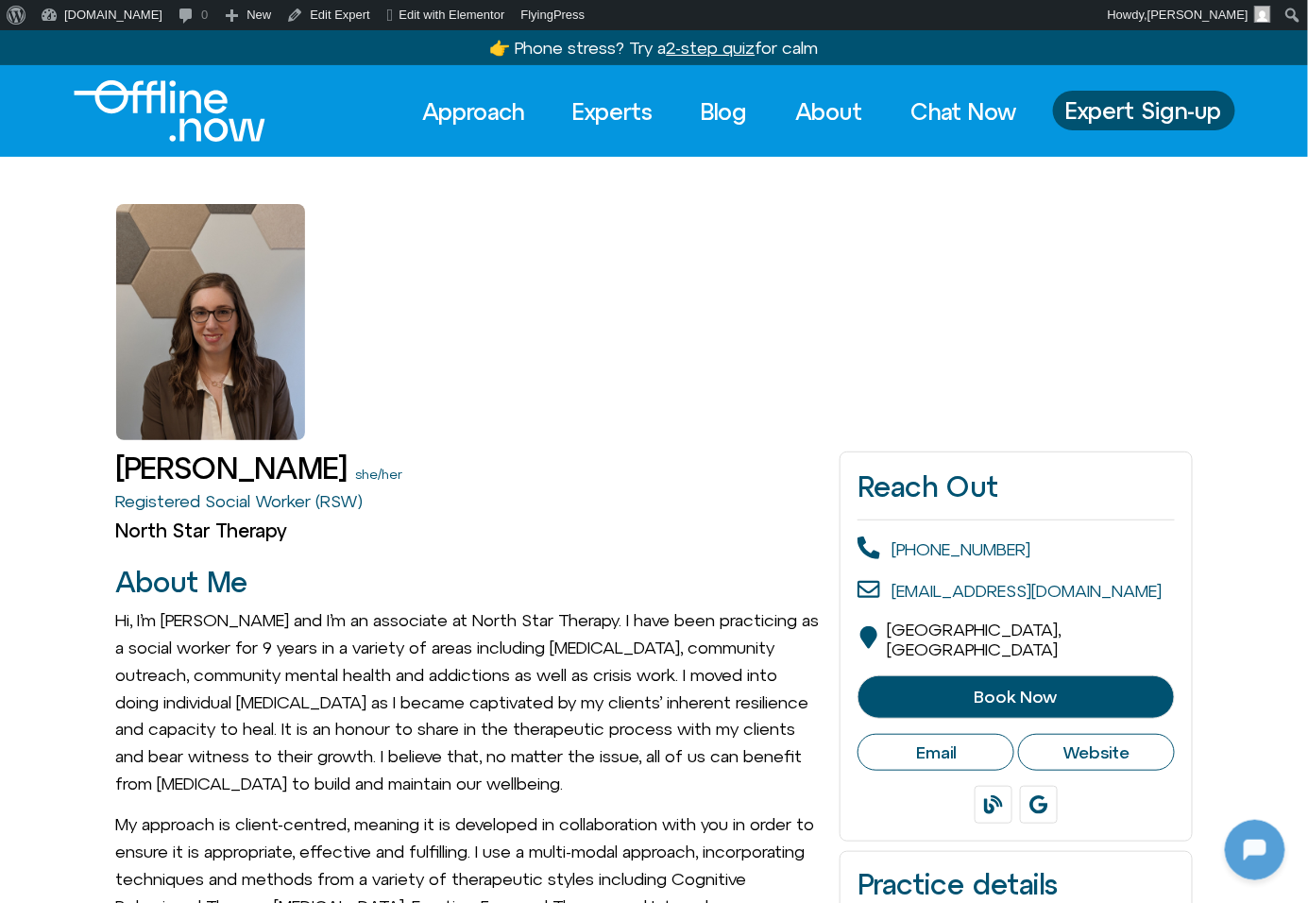
click at [232, 461] on h1 "Stephanie Furlott" at bounding box center [232, 468] width 232 height 33
click at [232, 461] on h1 "[PERSON_NAME]" at bounding box center [232, 468] width 232 height 33
copy div "[PERSON_NAME]"
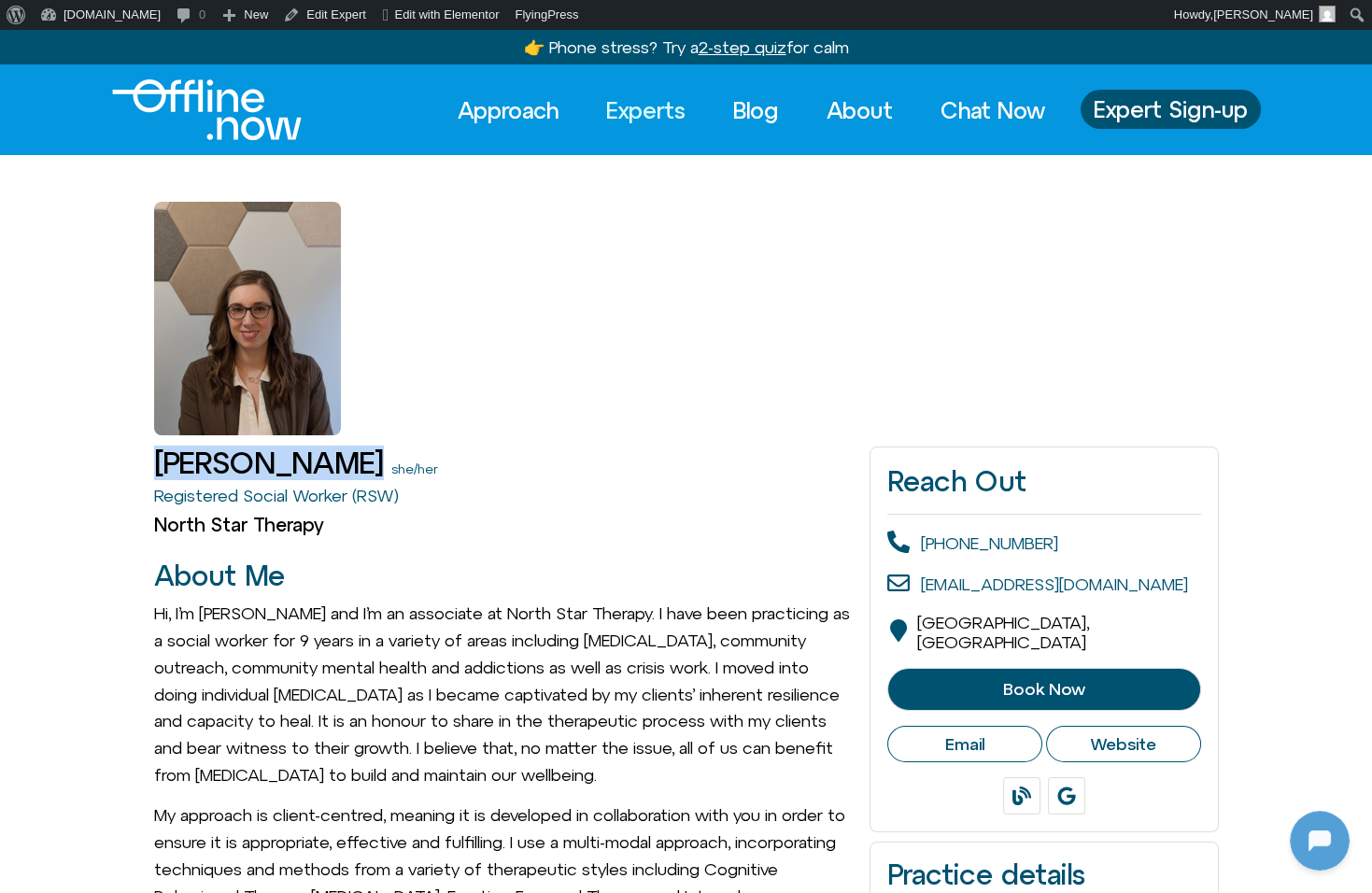
click at [664, 107] on link "Experts" at bounding box center [645, 111] width 113 height 42
click at [680, 112] on link "Experts" at bounding box center [645, 111] width 113 height 42
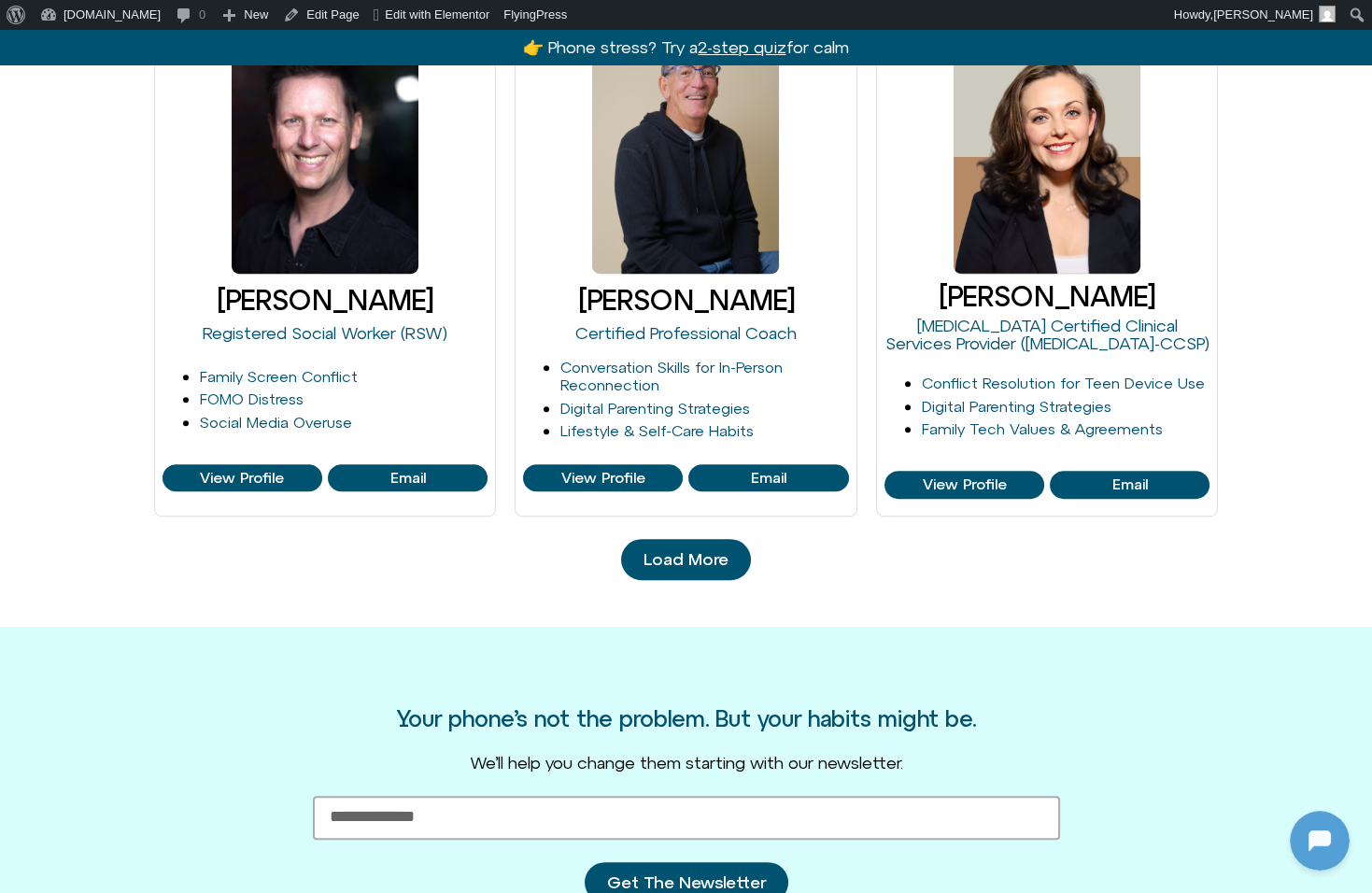
scroll to position [2099, 0]
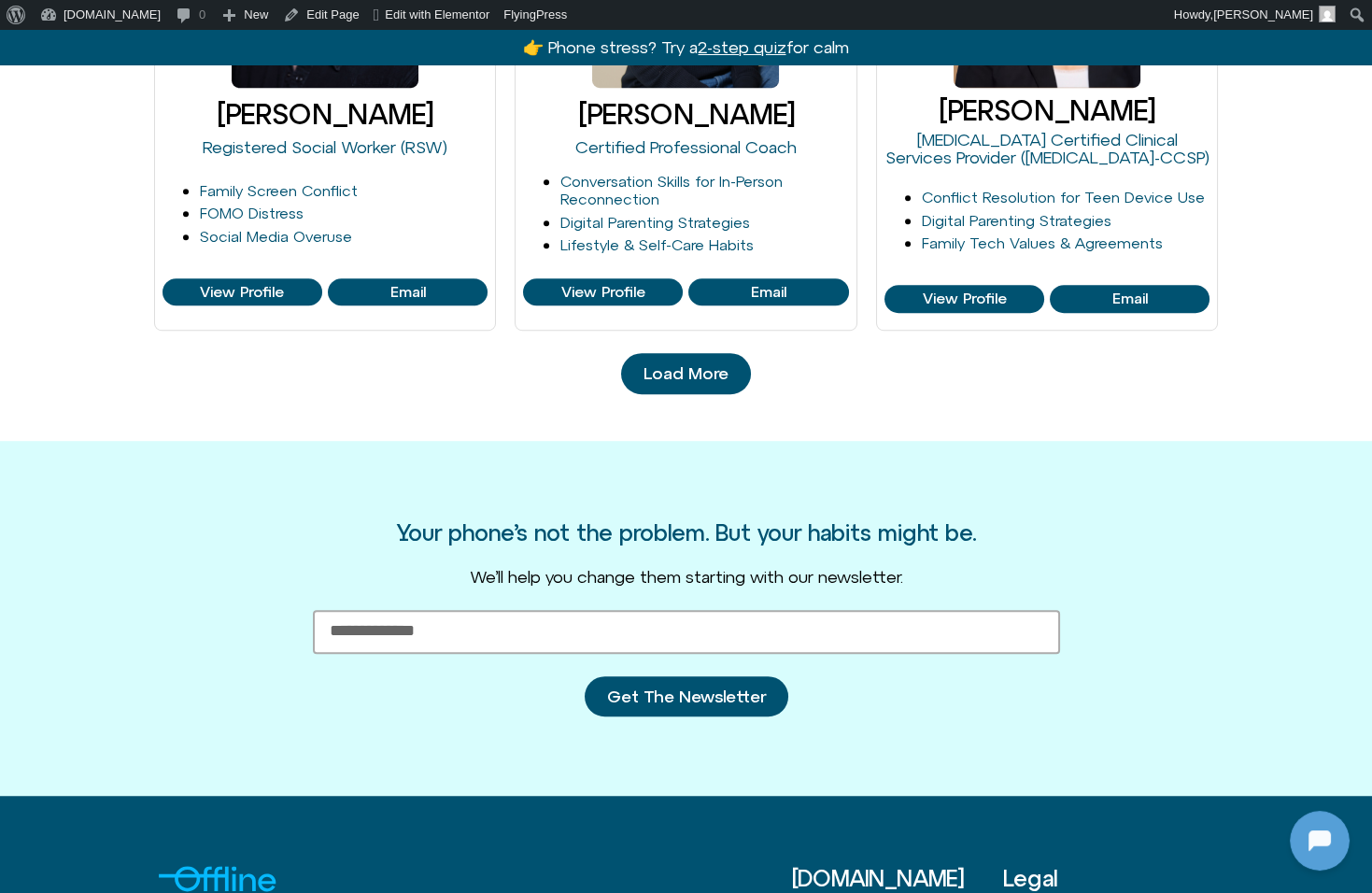
click at [700, 364] on span "Load More" at bounding box center [686, 373] width 85 height 19
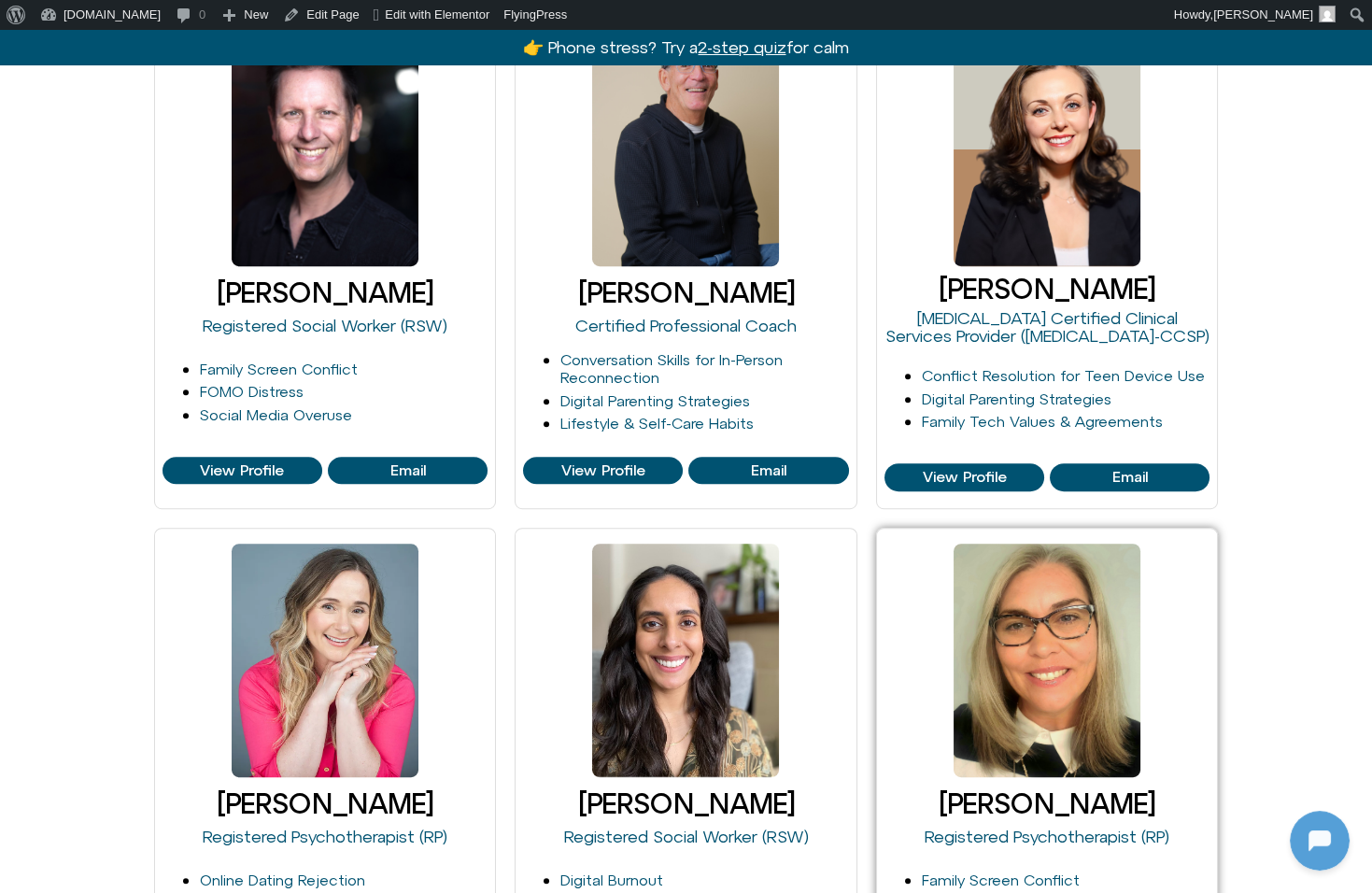
scroll to position [2012, 0]
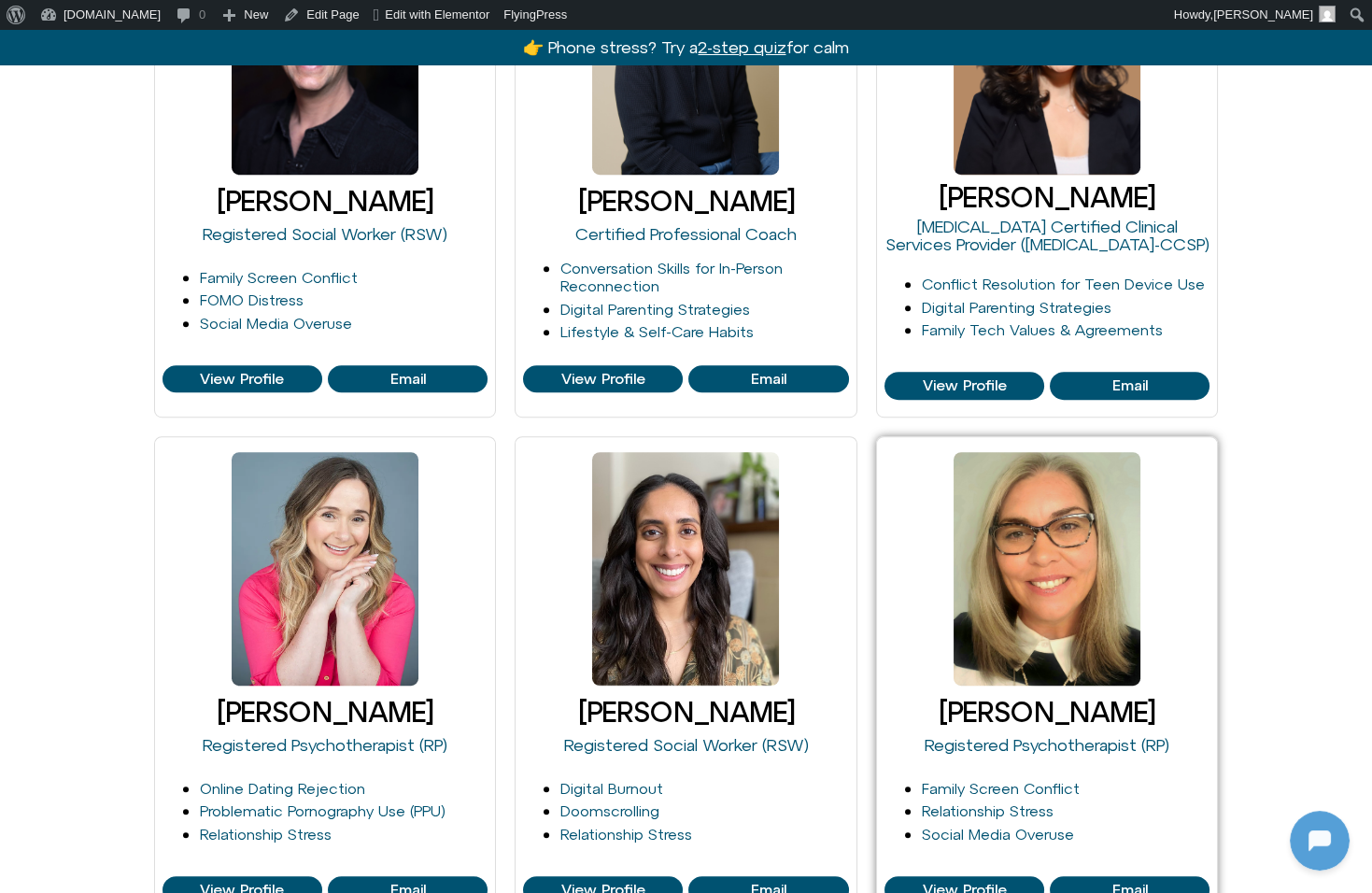
click at [1071, 656] on link at bounding box center [1047, 569] width 187 height 233
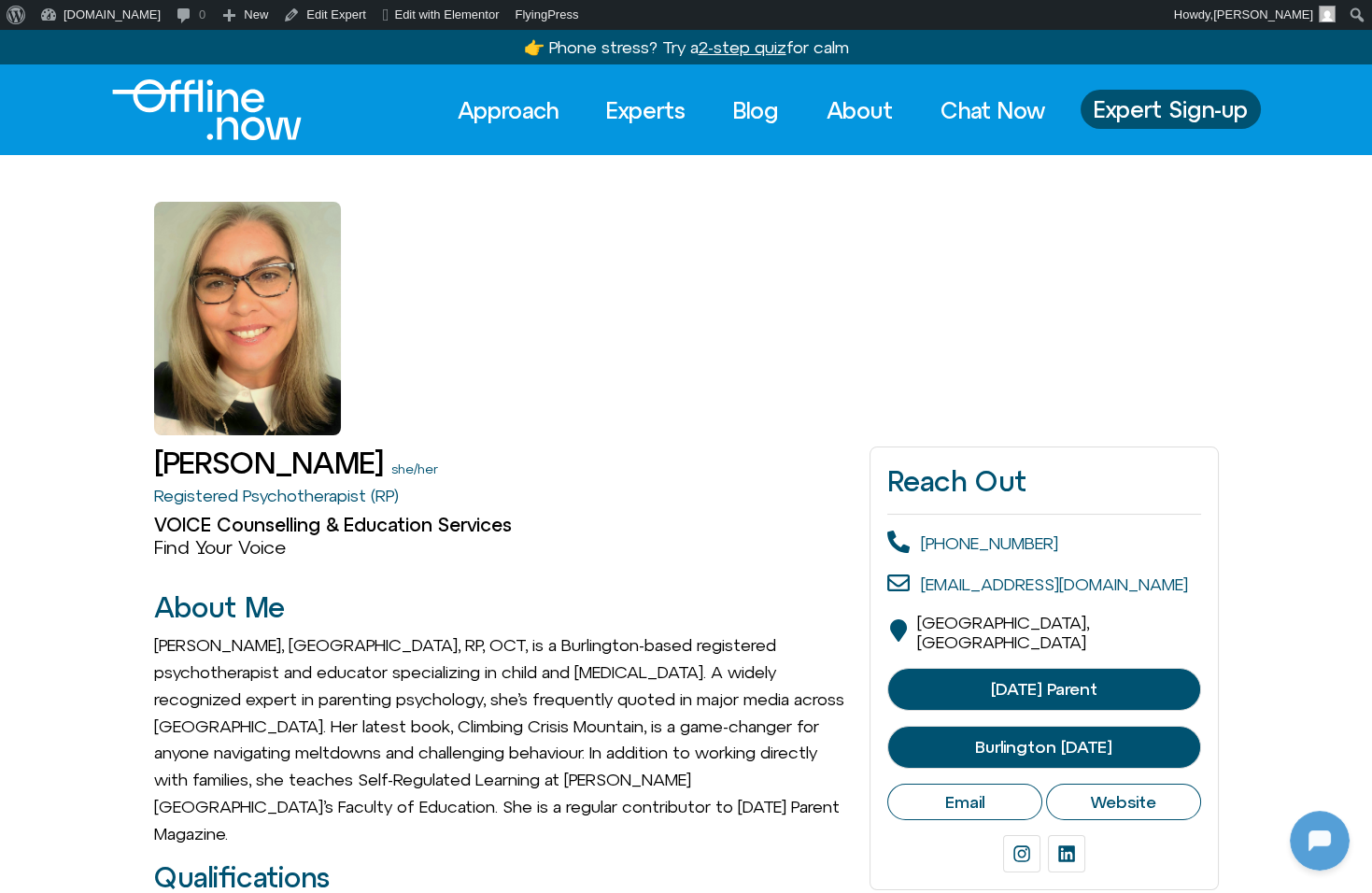
click at [1065, 696] on div "Reach Out 289-962-7789 info@voiceforkids.ca Burlington, Ontario Today's Parent …" at bounding box center [1044, 669] width 348 height 444
drag, startPoint x: 160, startPoint y: 465, endPoint x: 374, endPoint y: 451, distance: 214.5
click at [374, 451] on h1 "[PERSON_NAME]" at bounding box center [269, 463] width 229 height 33
copy h1 "[PERSON_NAME]"
drag, startPoint x: 145, startPoint y: 491, endPoint x: 373, endPoint y: 494, distance: 228.0
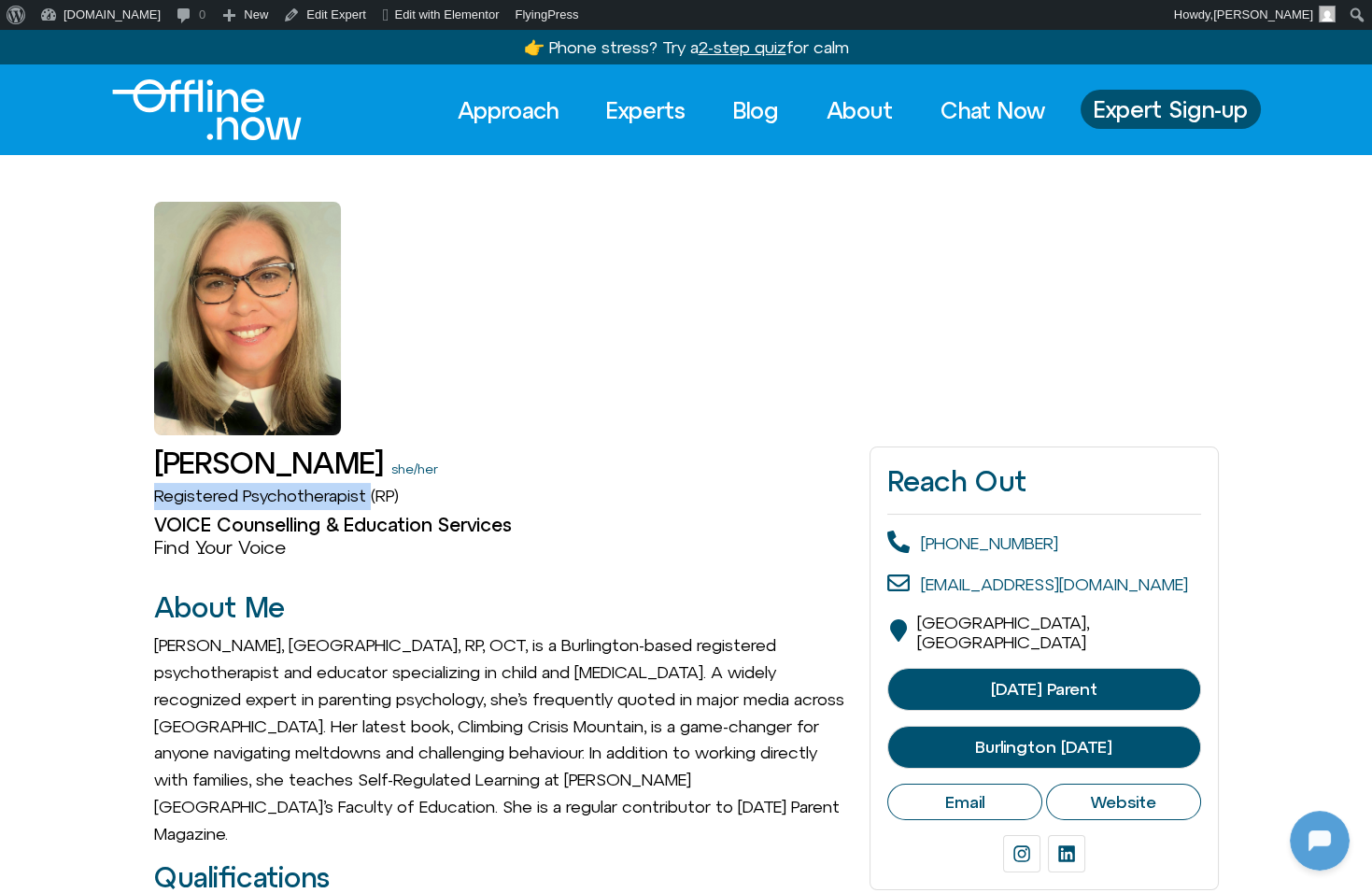
copy link "Registered Psychotherapist"
drag, startPoint x: 113, startPoint y: 539, endPoint x: 377, endPoint y: 539, distance: 264.0
click at [364, 619] on h2 "About Me" at bounding box center [503, 607] width 698 height 31
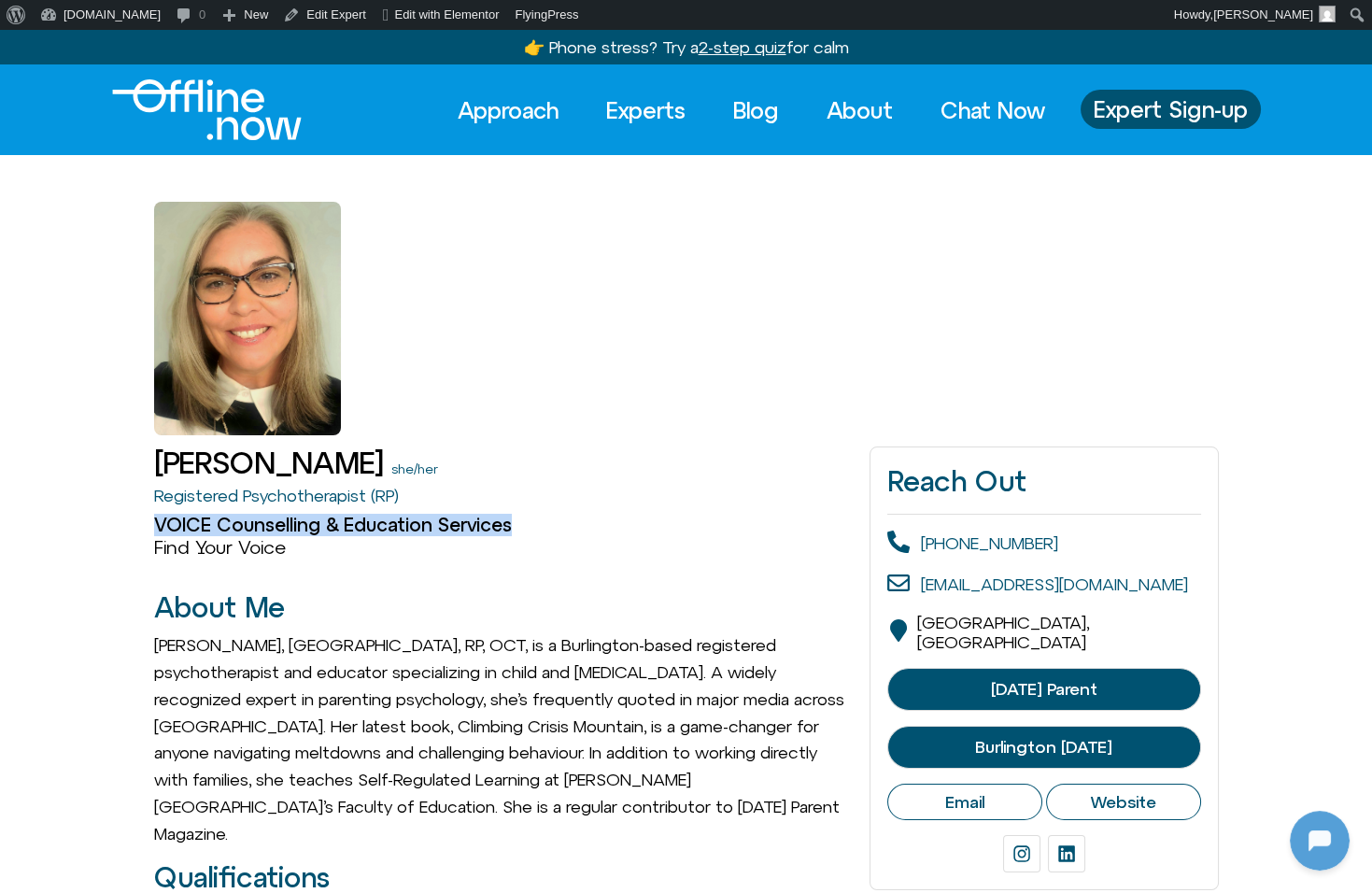
drag, startPoint x: 130, startPoint y: 523, endPoint x: 553, endPoint y: 531, distance: 423.1
copy h2 "VOICE Counselling & Education Services"
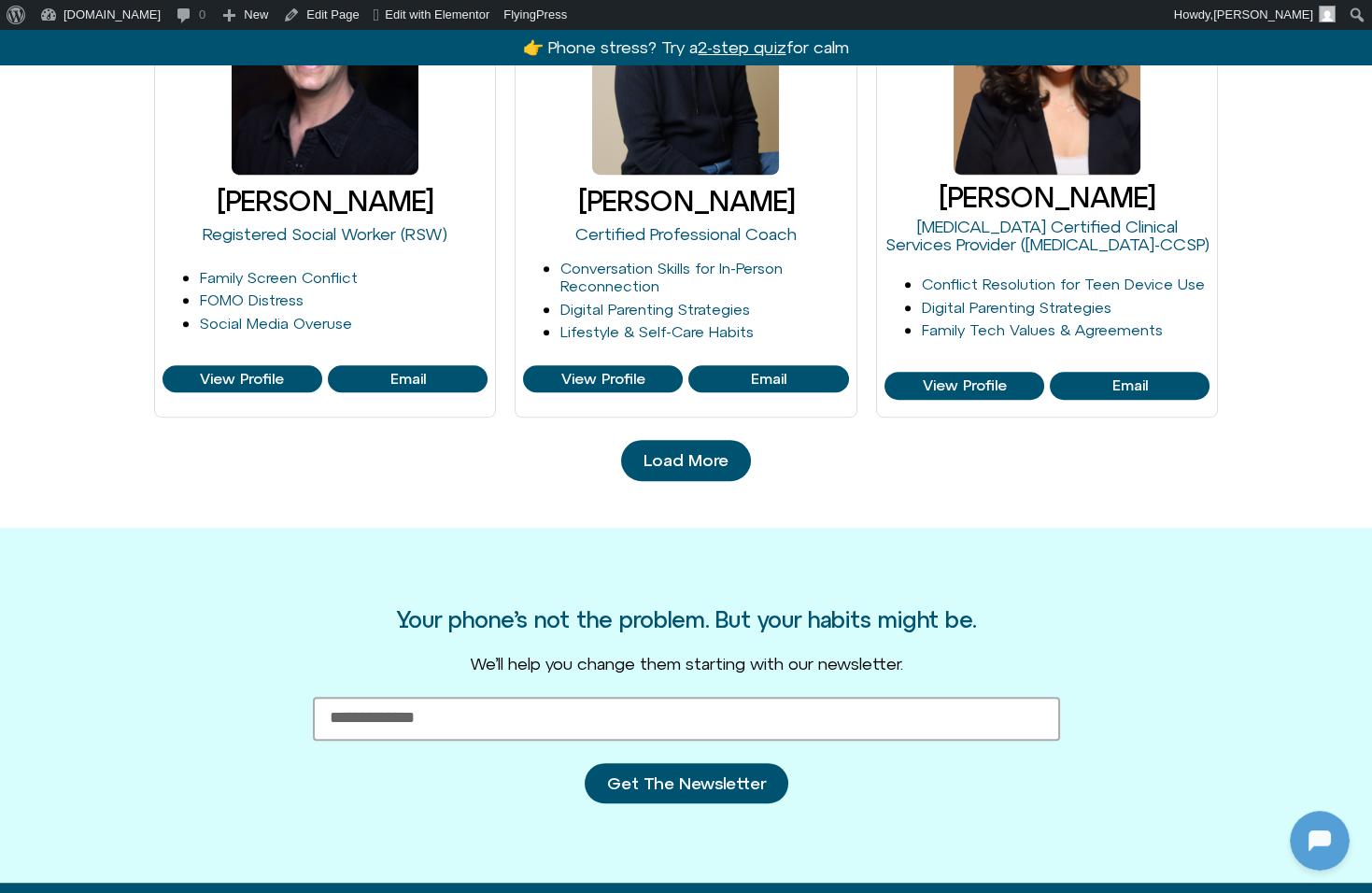
click at [702, 452] on span "Load More" at bounding box center [686, 460] width 85 height 19
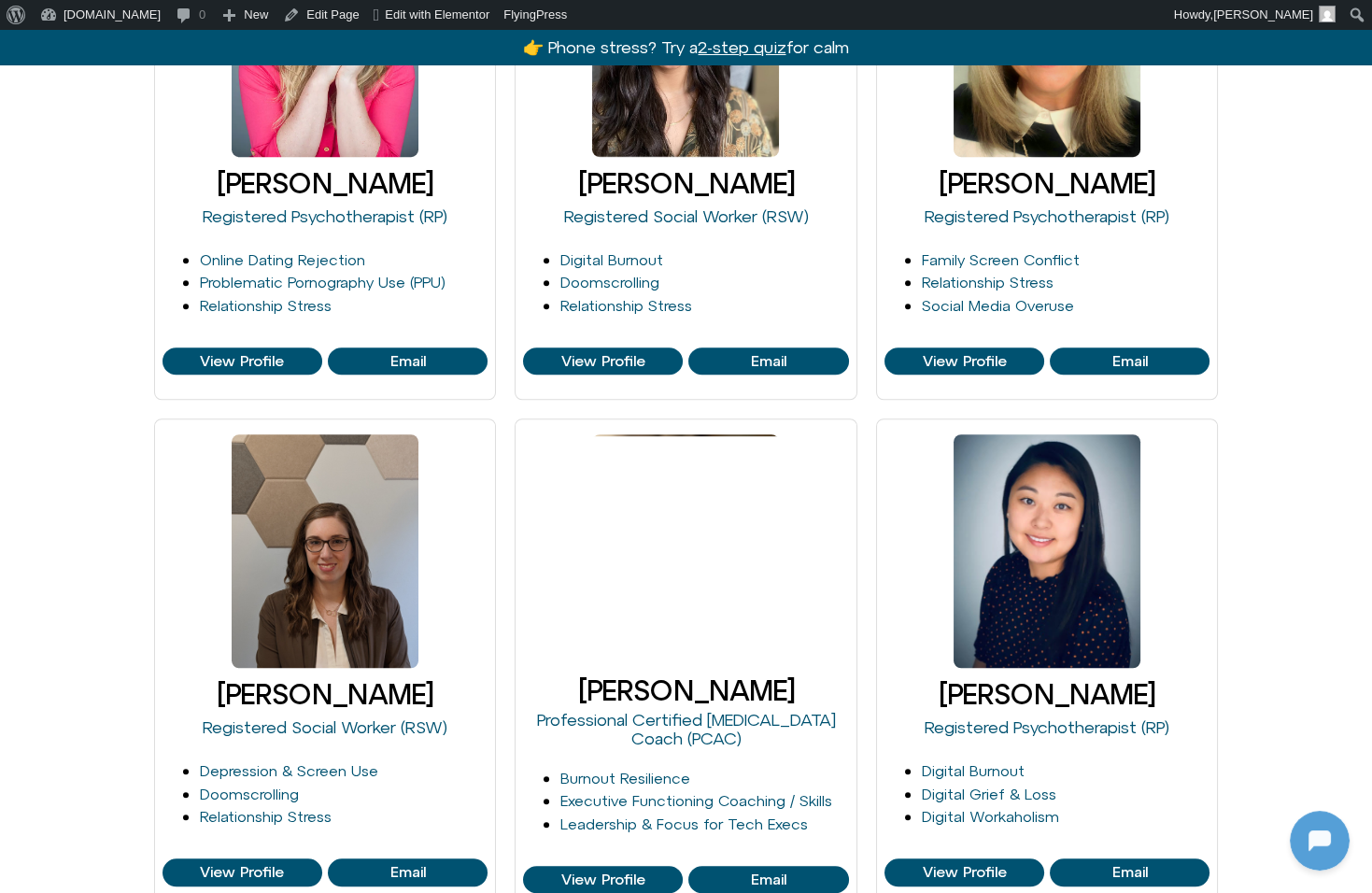
scroll to position [2623, 0]
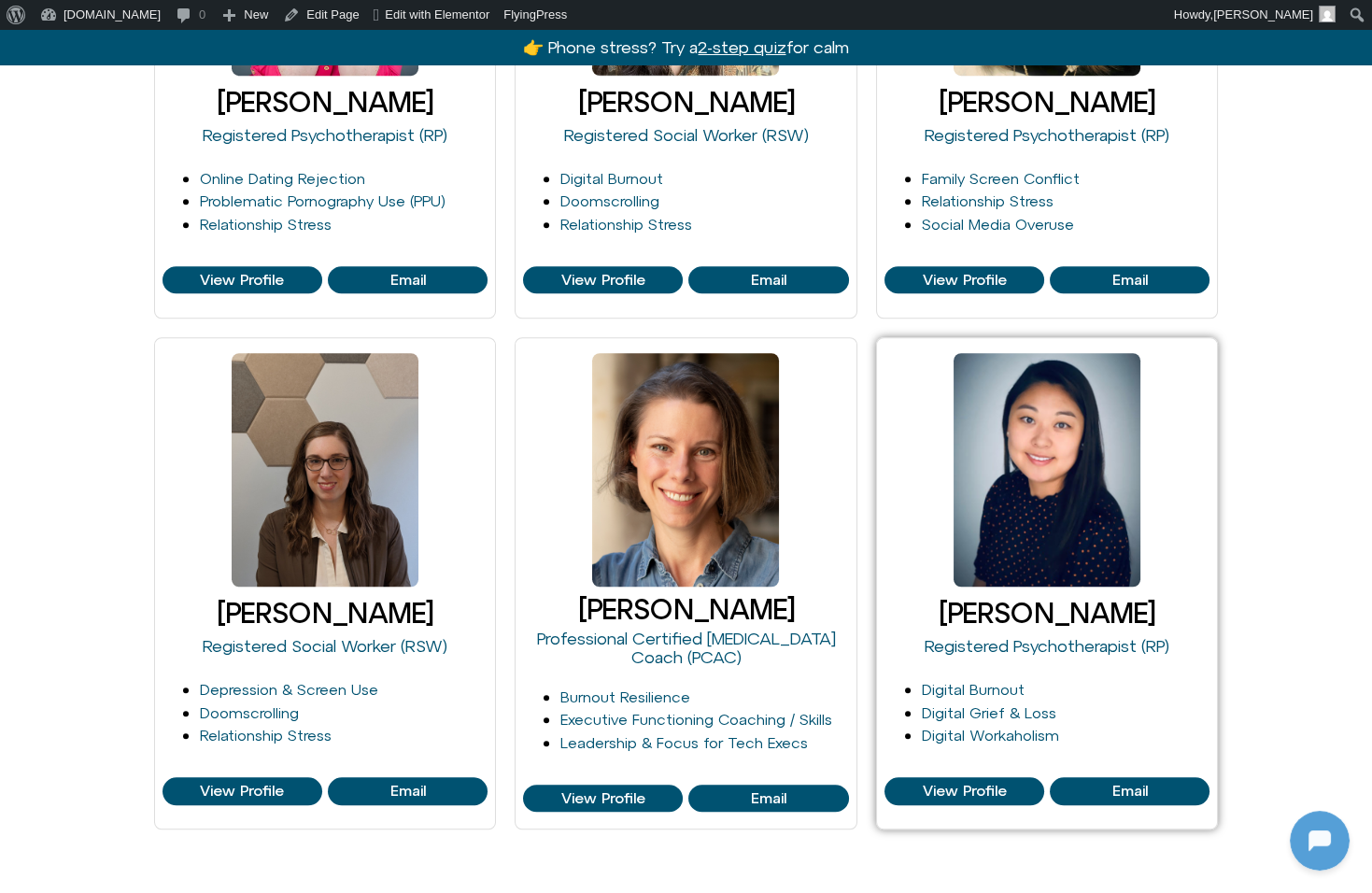
click at [1058, 611] on link "[PERSON_NAME]" at bounding box center [1046, 613] width 216 height 32
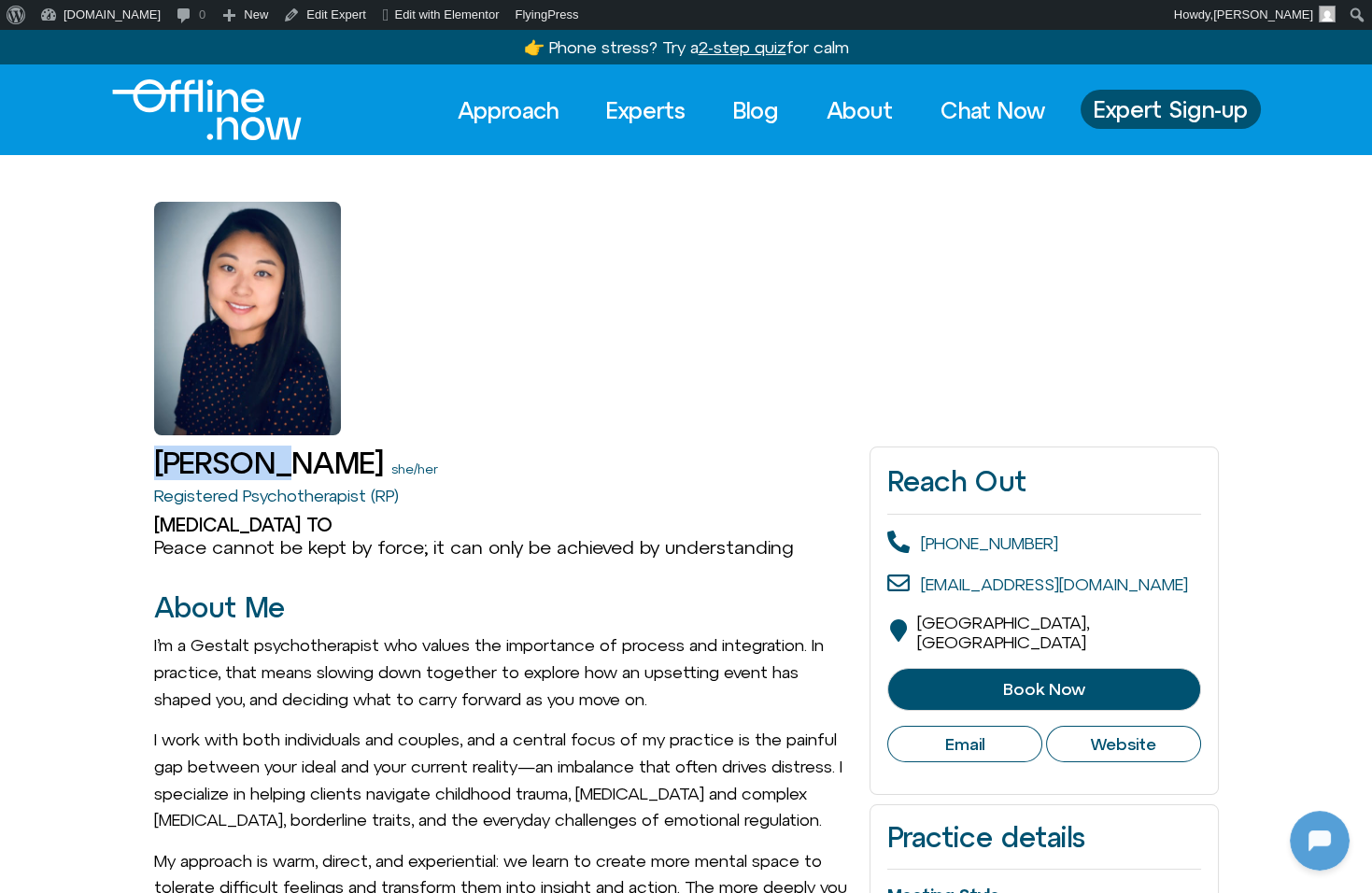
drag, startPoint x: 109, startPoint y: 461, endPoint x: 268, endPoint y: 449, distance: 159.5
copy h1 "[PERSON_NAME]"
drag, startPoint x: 148, startPoint y: 499, endPoint x: 373, endPoint y: 502, distance: 225.0
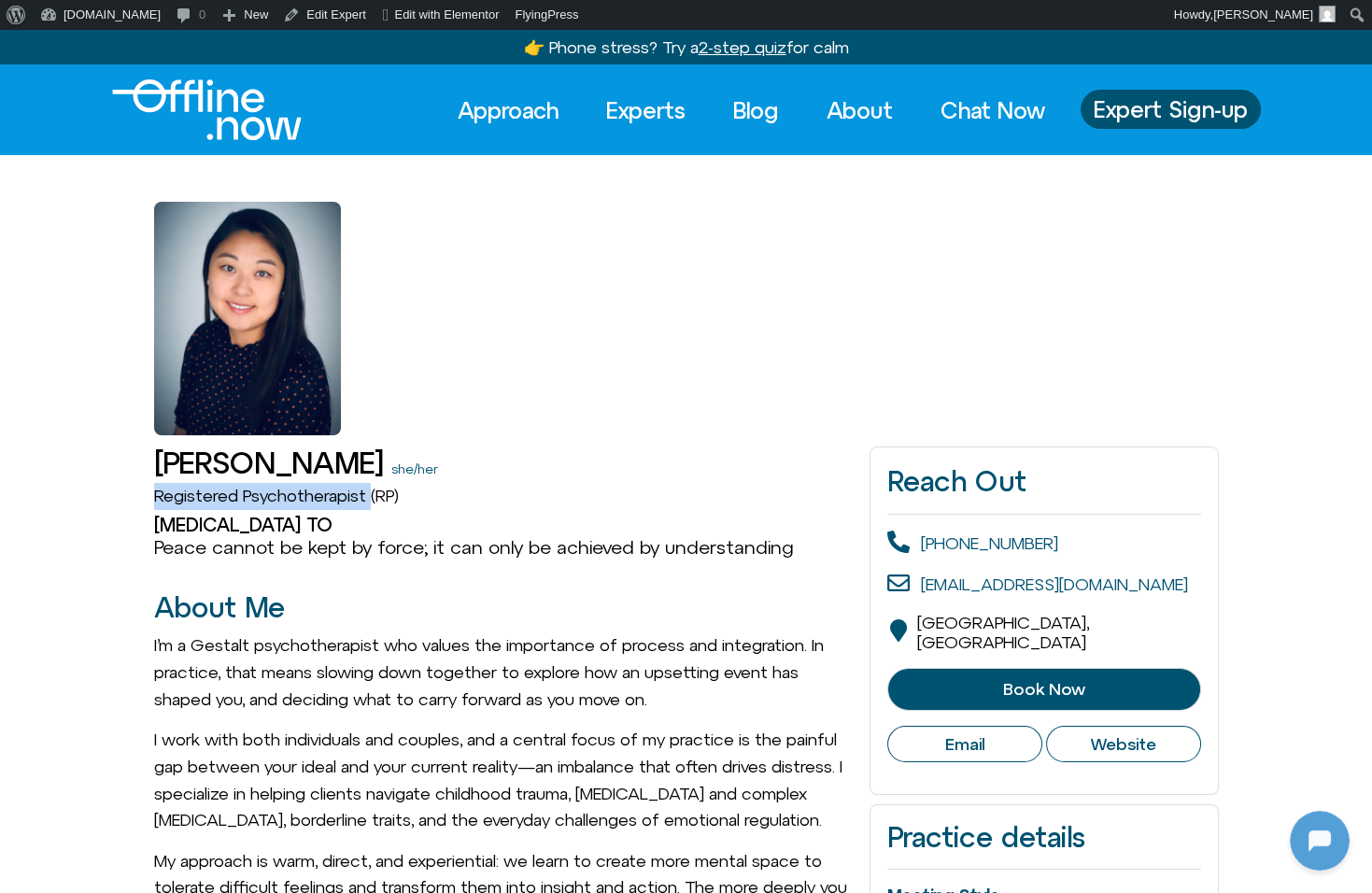
copy link "Registered Psychotherapist"
drag, startPoint x: 129, startPoint y: 533, endPoint x: 338, endPoint y: 532, distance: 209.0
copy h2 "Gestalt Therapy TO"
click at [612, 113] on link "Experts" at bounding box center [645, 111] width 113 height 42
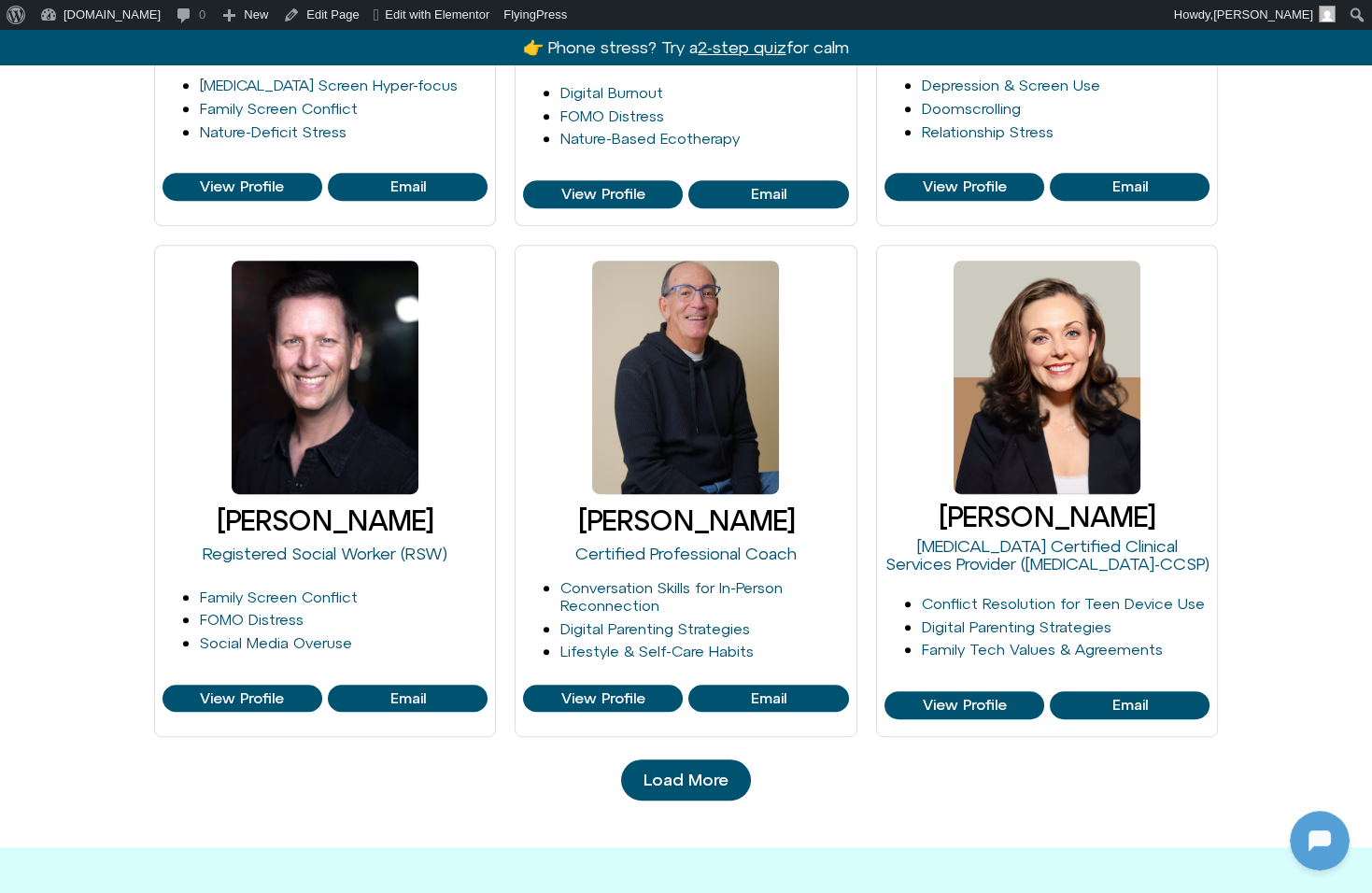
scroll to position [1724, 0]
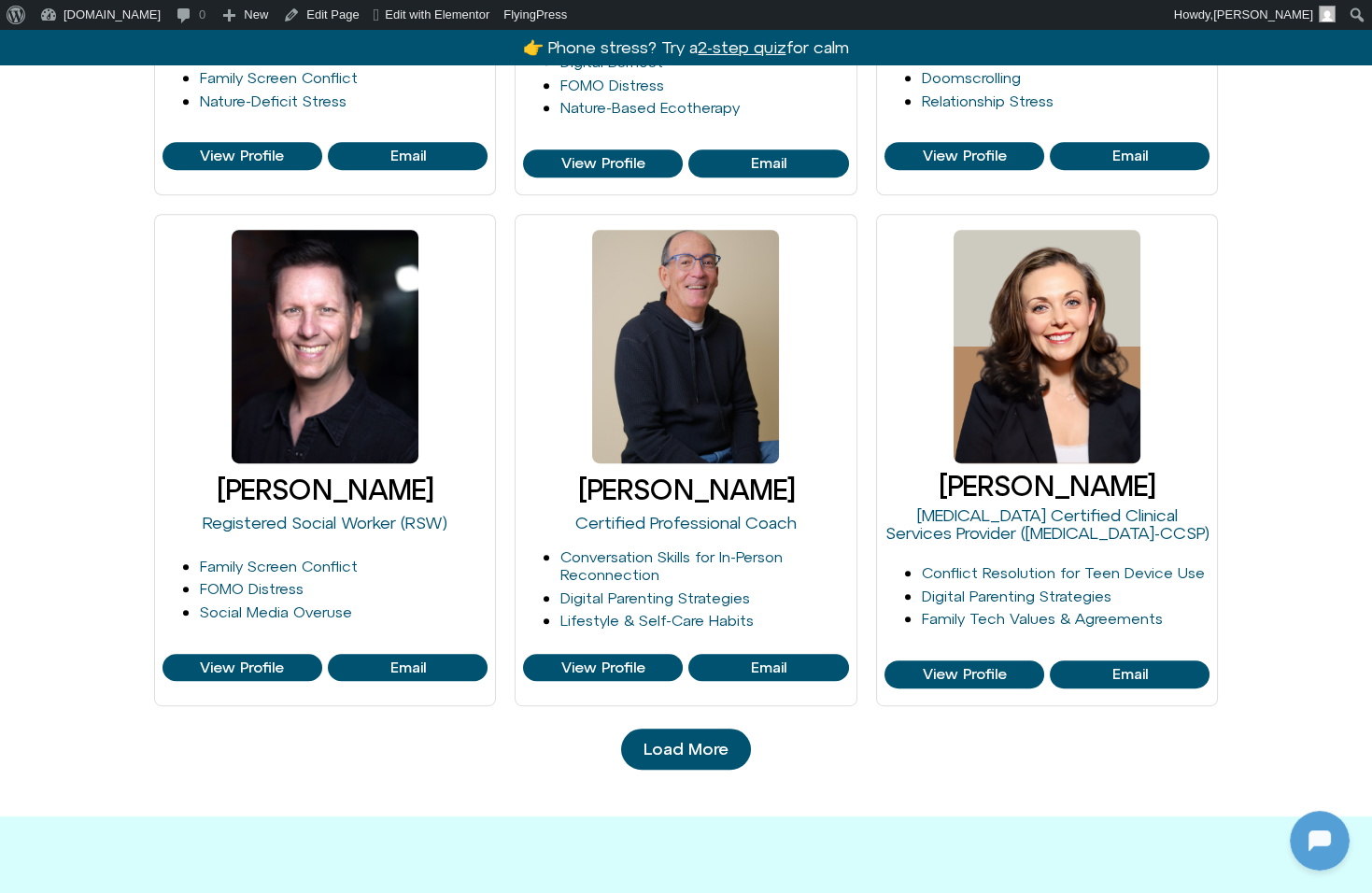
click at [672, 752] on span "Load More" at bounding box center [686, 749] width 85 height 19
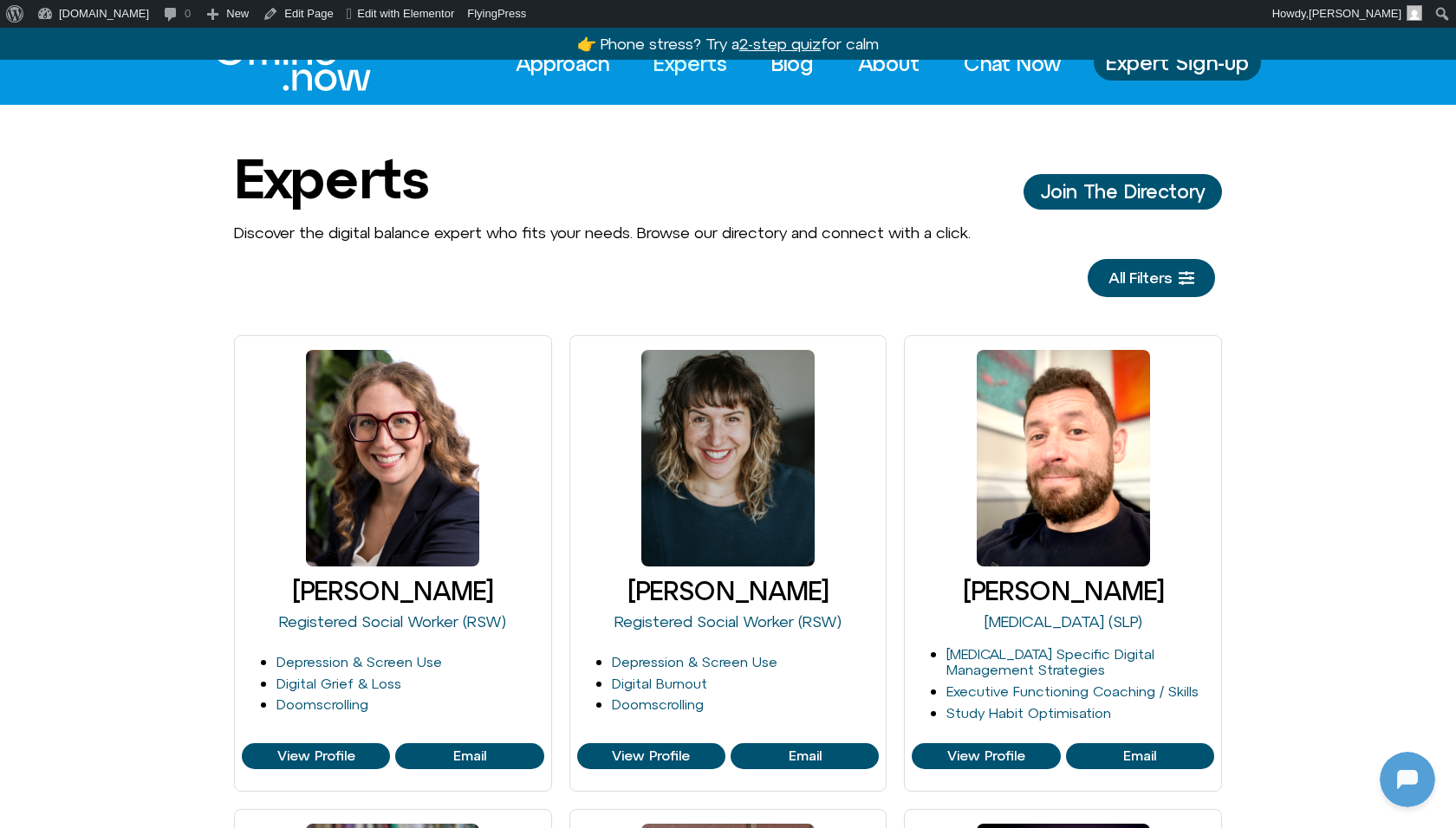
scroll to position [0, 0]
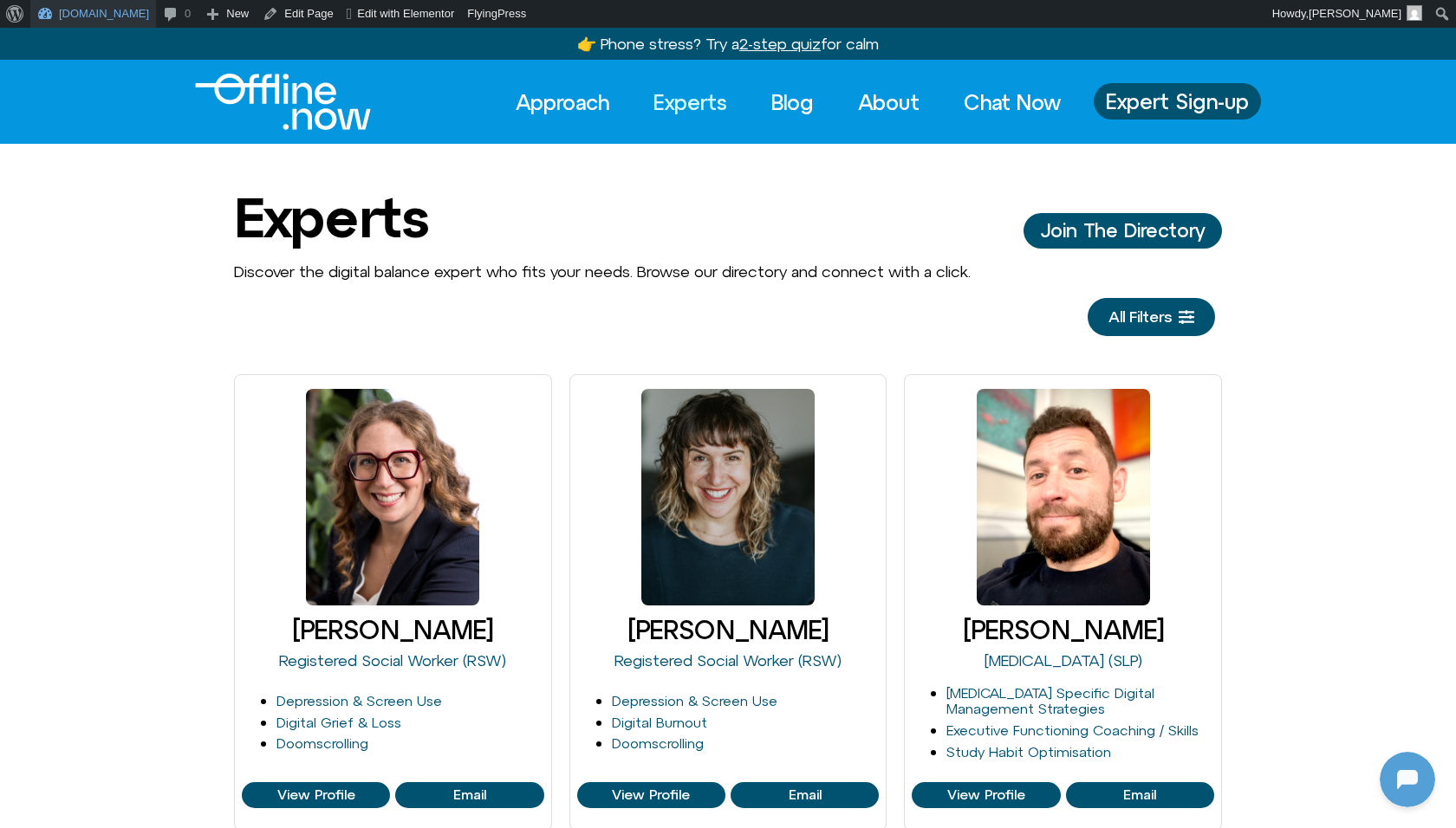
click at [89, 8] on link "[DOMAIN_NAME]" at bounding box center [93, 14] width 126 height 28
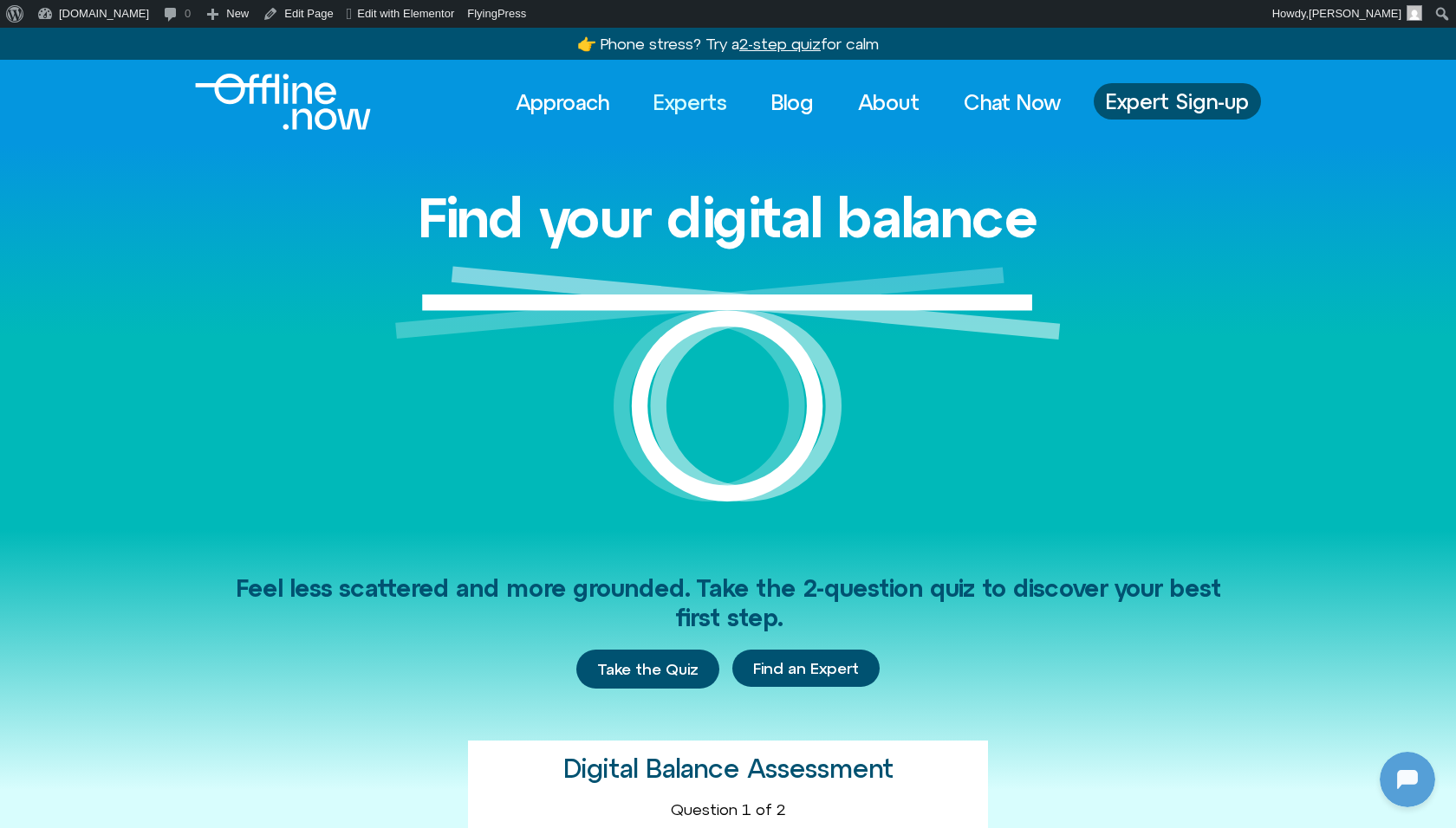
click at [693, 108] on link "Experts" at bounding box center [690, 103] width 105 height 39
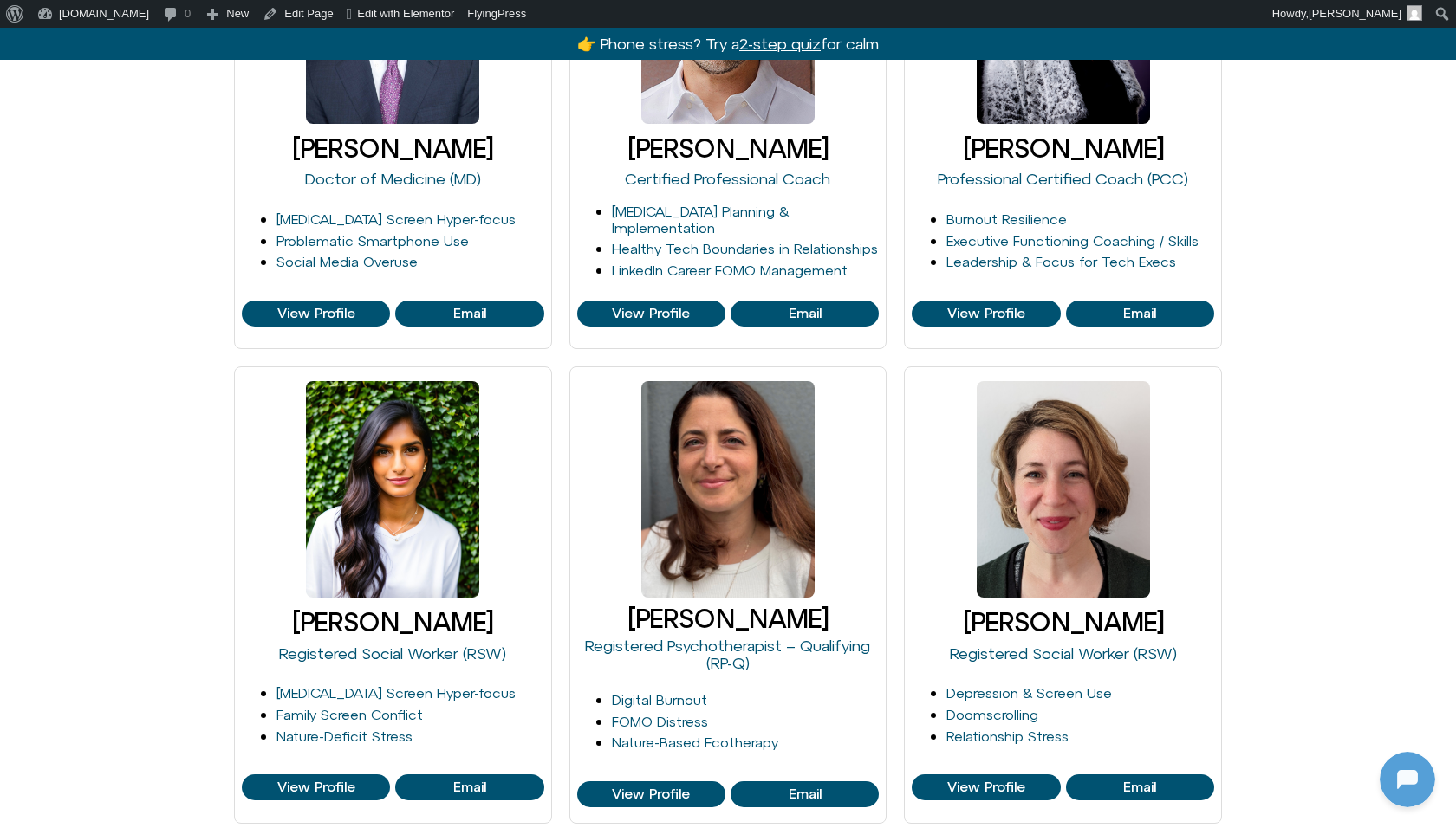
scroll to position [951, 0]
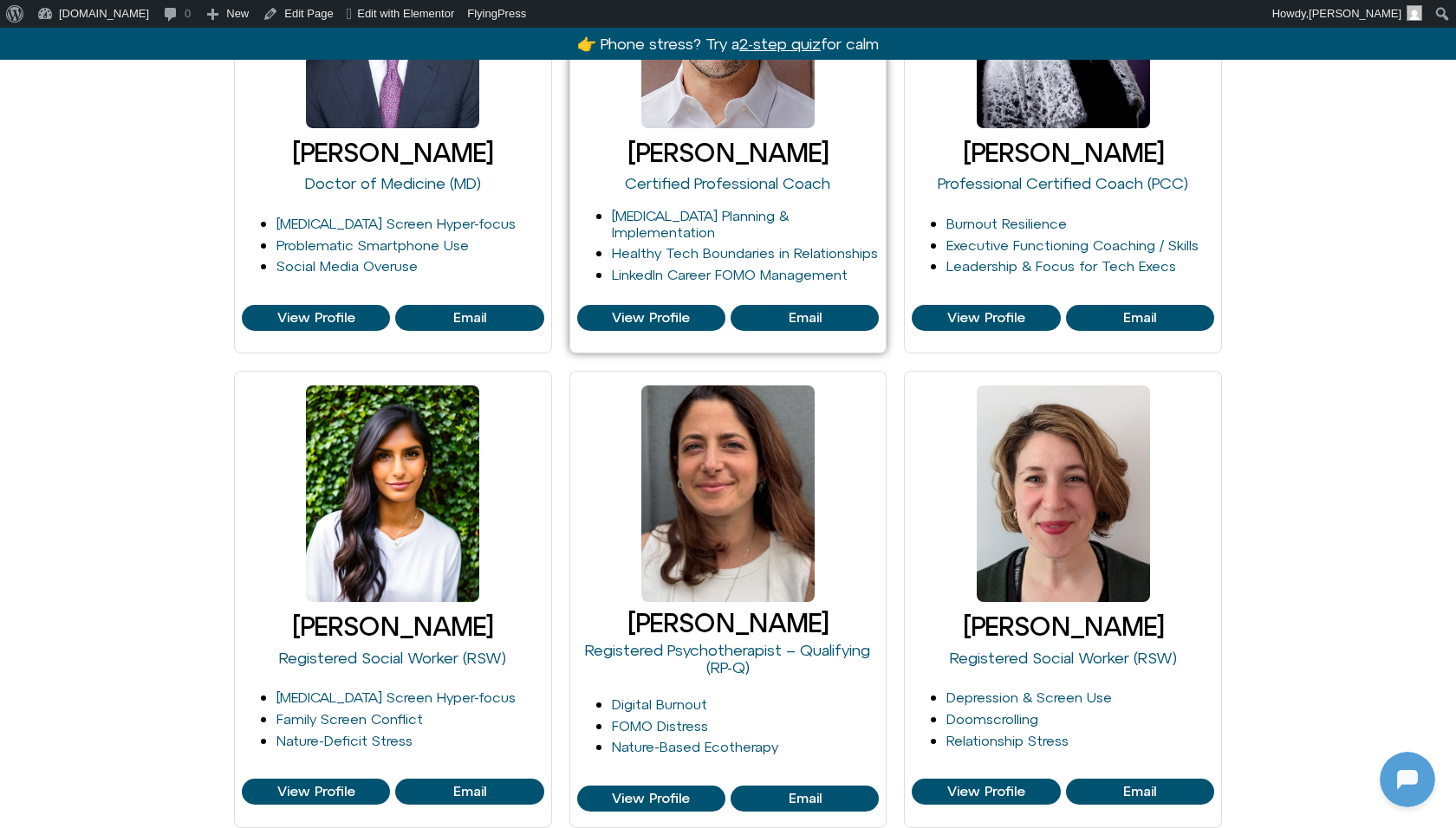
click at [735, 165] on div "Eli Singer Certified Professional Coach" at bounding box center [728, 170] width 303 height 70
click at [735, 155] on link "[PERSON_NAME]" at bounding box center [728, 152] width 201 height 29
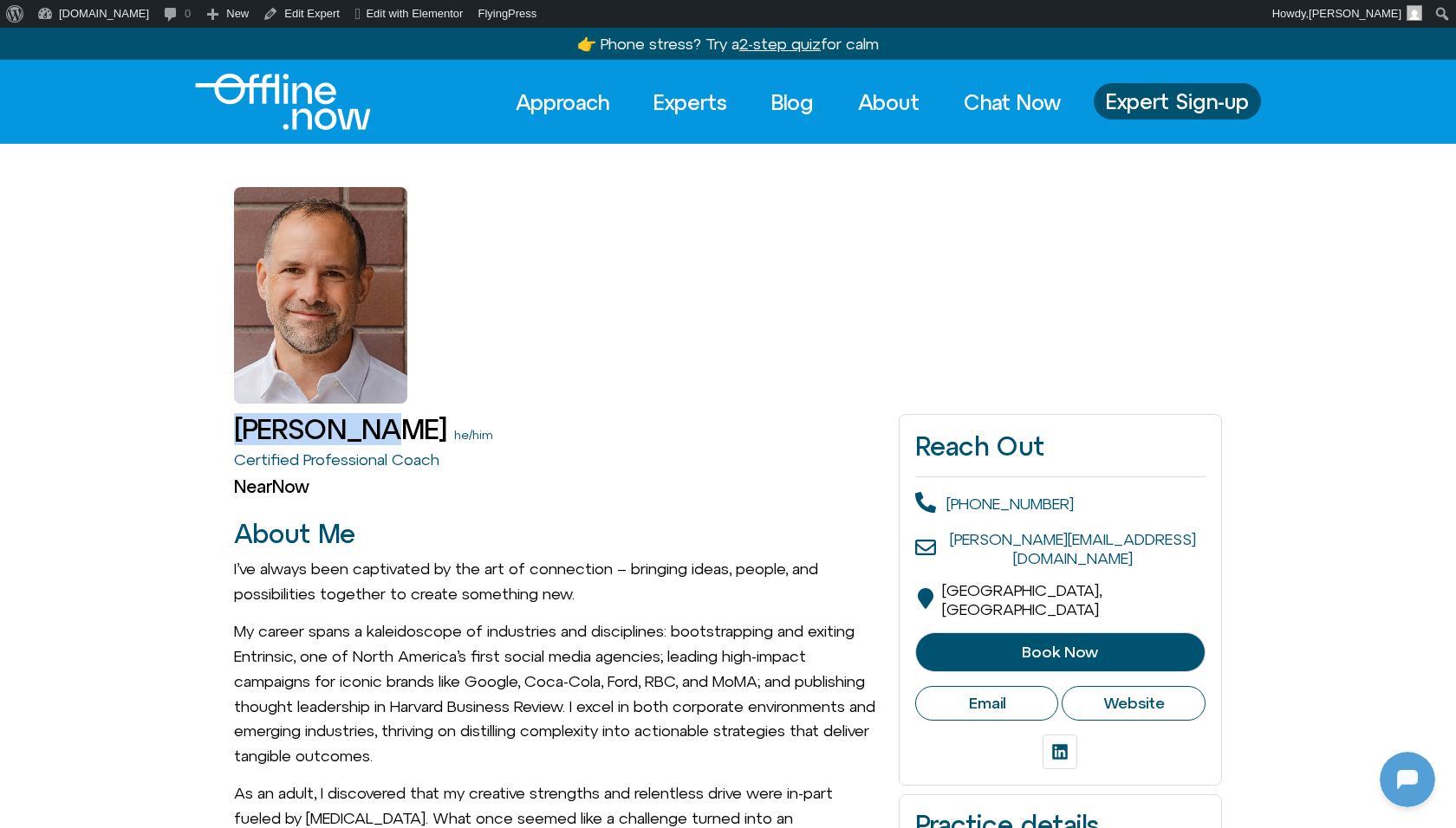
drag, startPoint x: 225, startPoint y: 431, endPoint x: 352, endPoint y: 430, distance: 127.0
copy h1 "[PERSON_NAME]"
drag, startPoint x: 212, startPoint y: 454, endPoint x: 510, endPoint y: 455, distance: 298.0
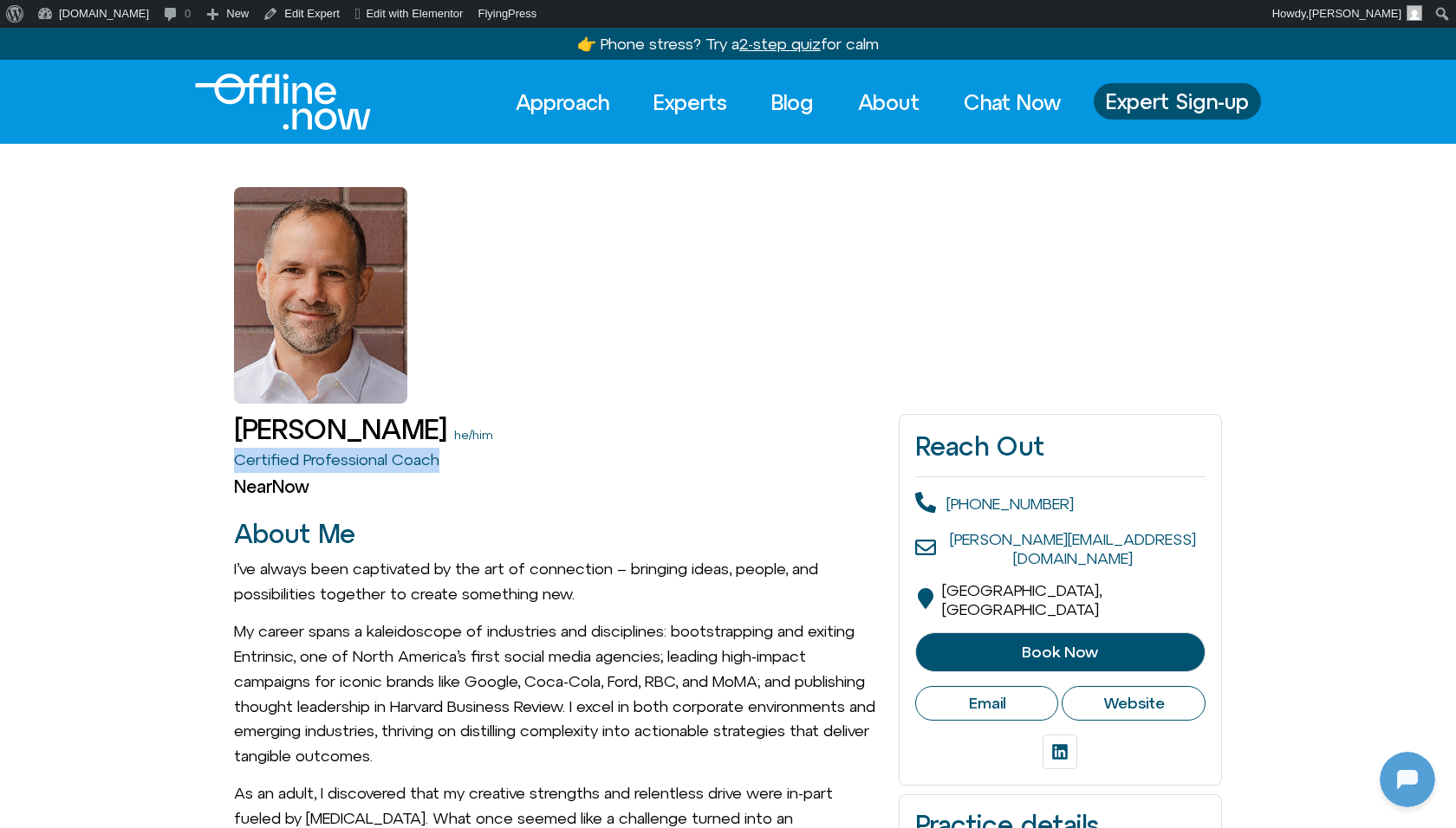
copy link "Certified Professional Coach"
drag, startPoint x: 221, startPoint y: 493, endPoint x: 390, endPoint y: 493, distance: 169.0
copy h2 "NearNow"
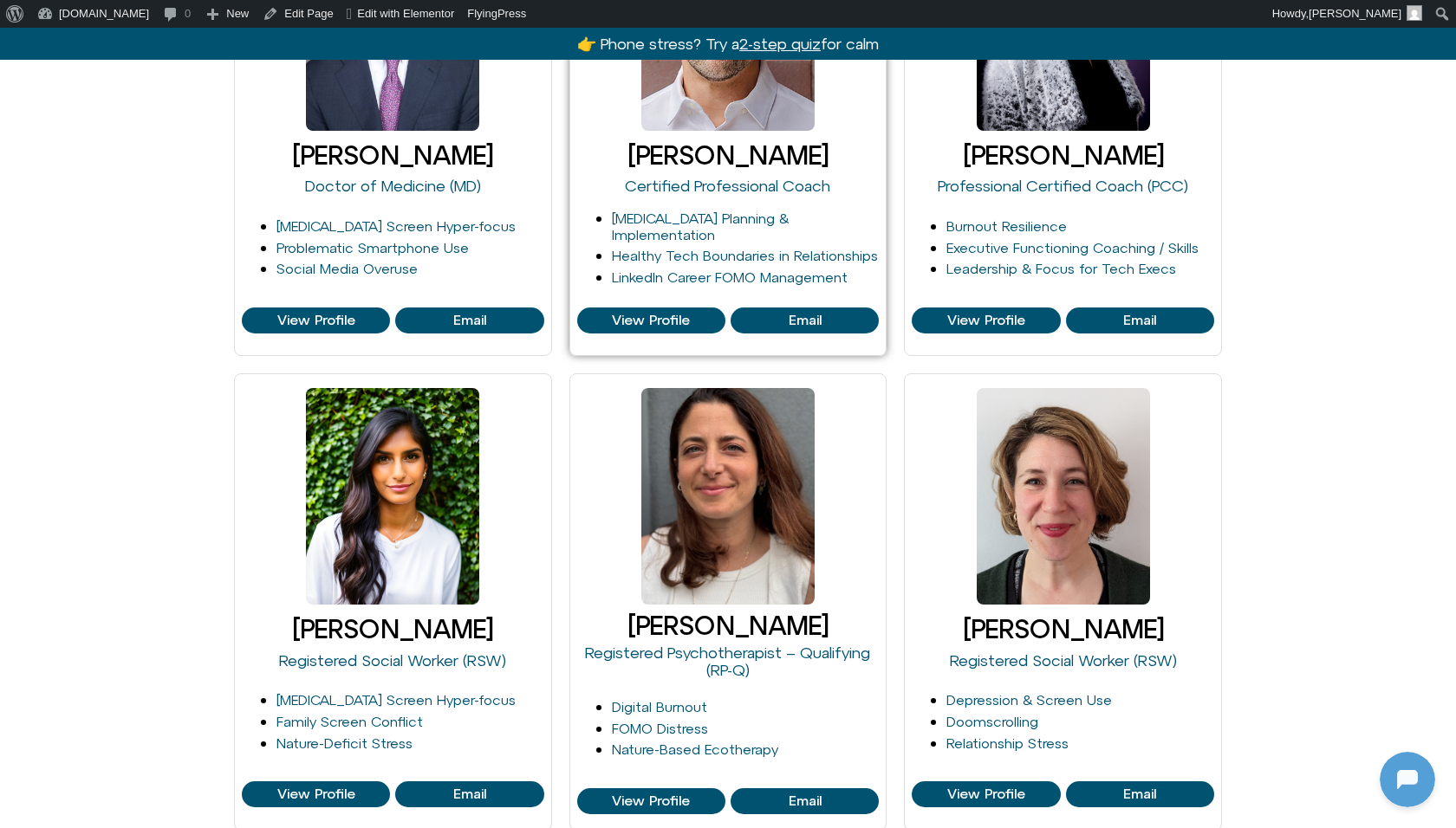
scroll to position [951, 0]
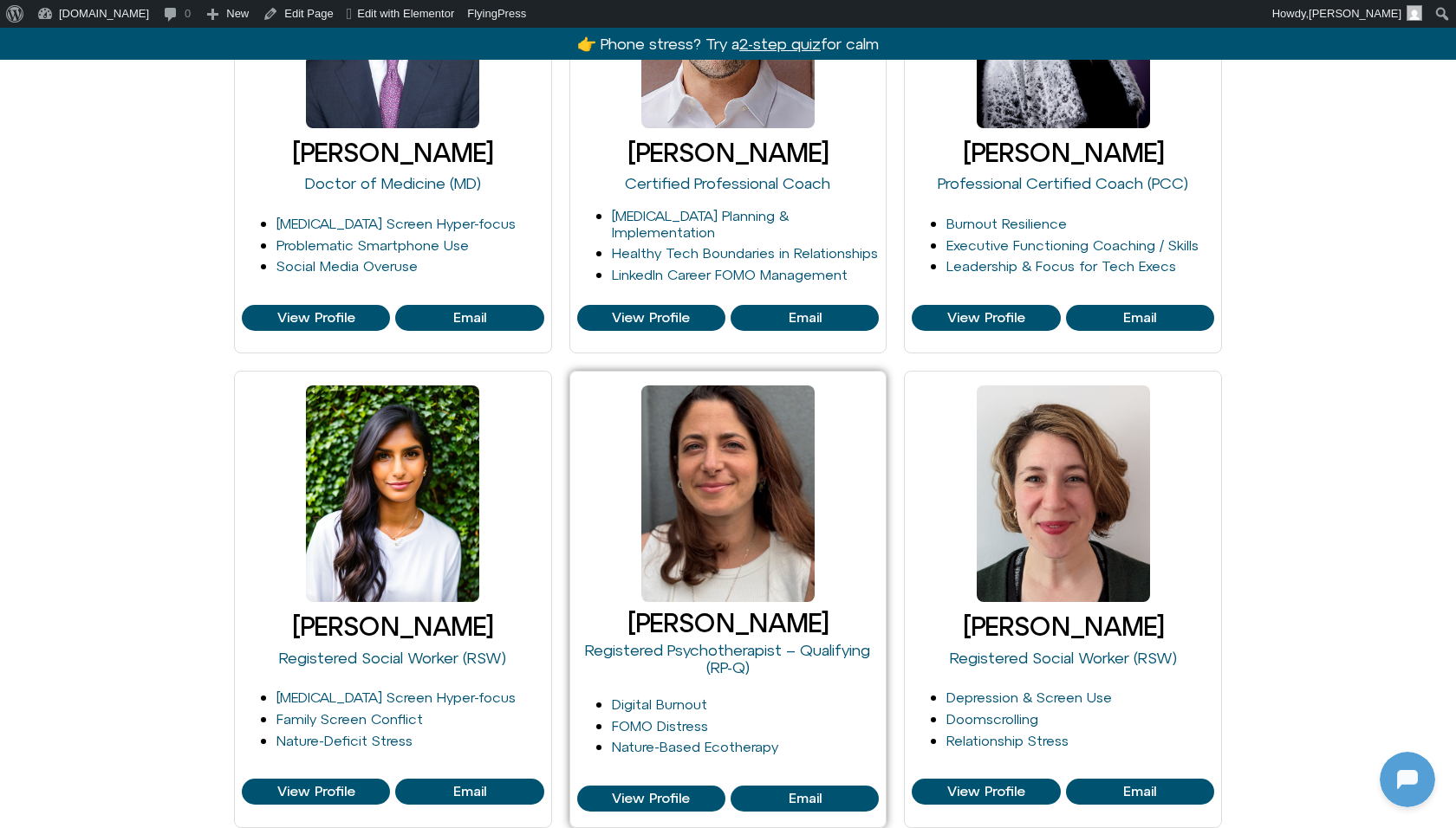
click at [749, 547] on link at bounding box center [728, 493] width 173 height 216
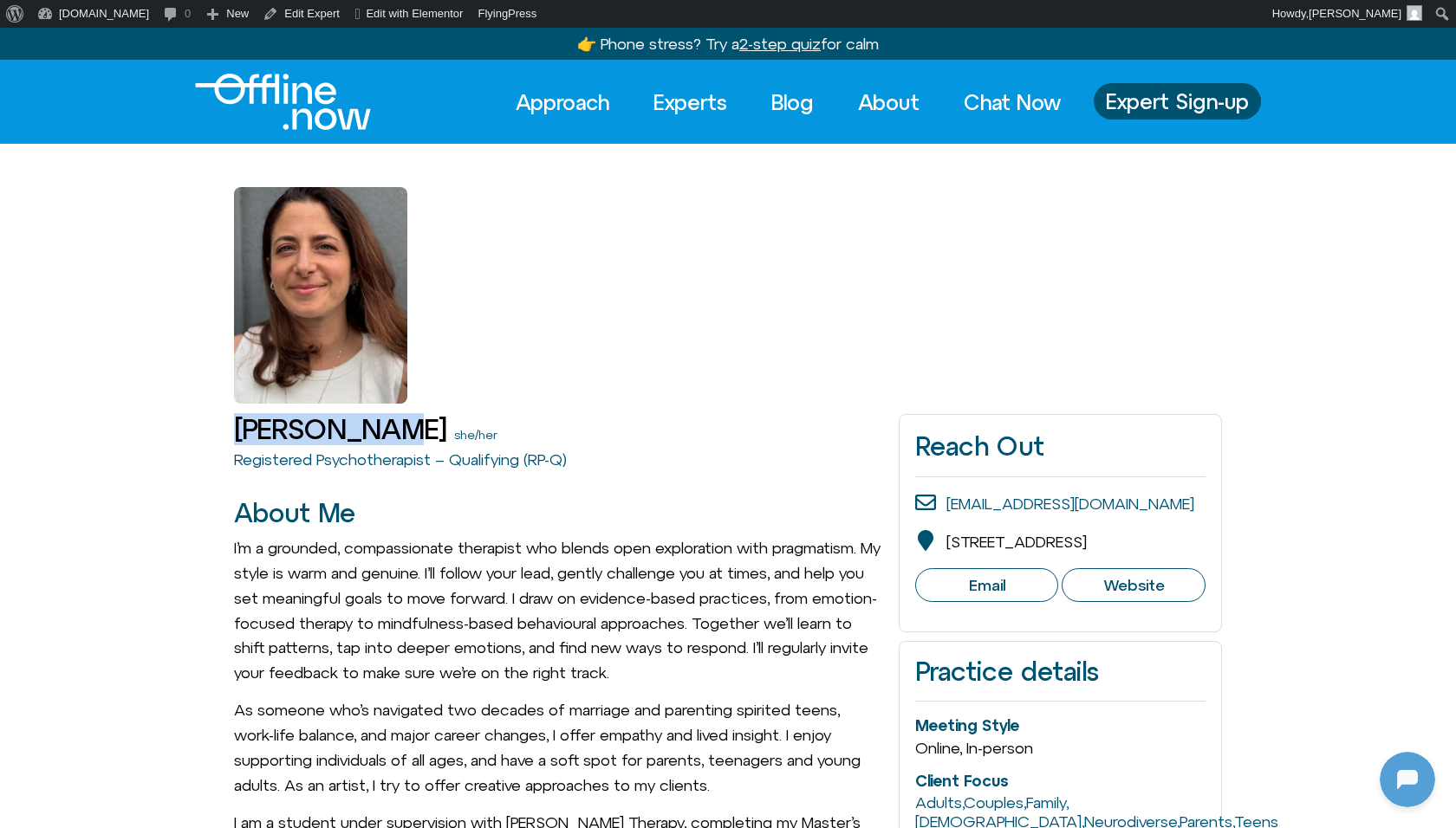
drag, startPoint x: 204, startPoint y: 425, endPoint x: 361, endPoint y: 420, distance: 157.1
copy h1 "[PERSON_NAME]"
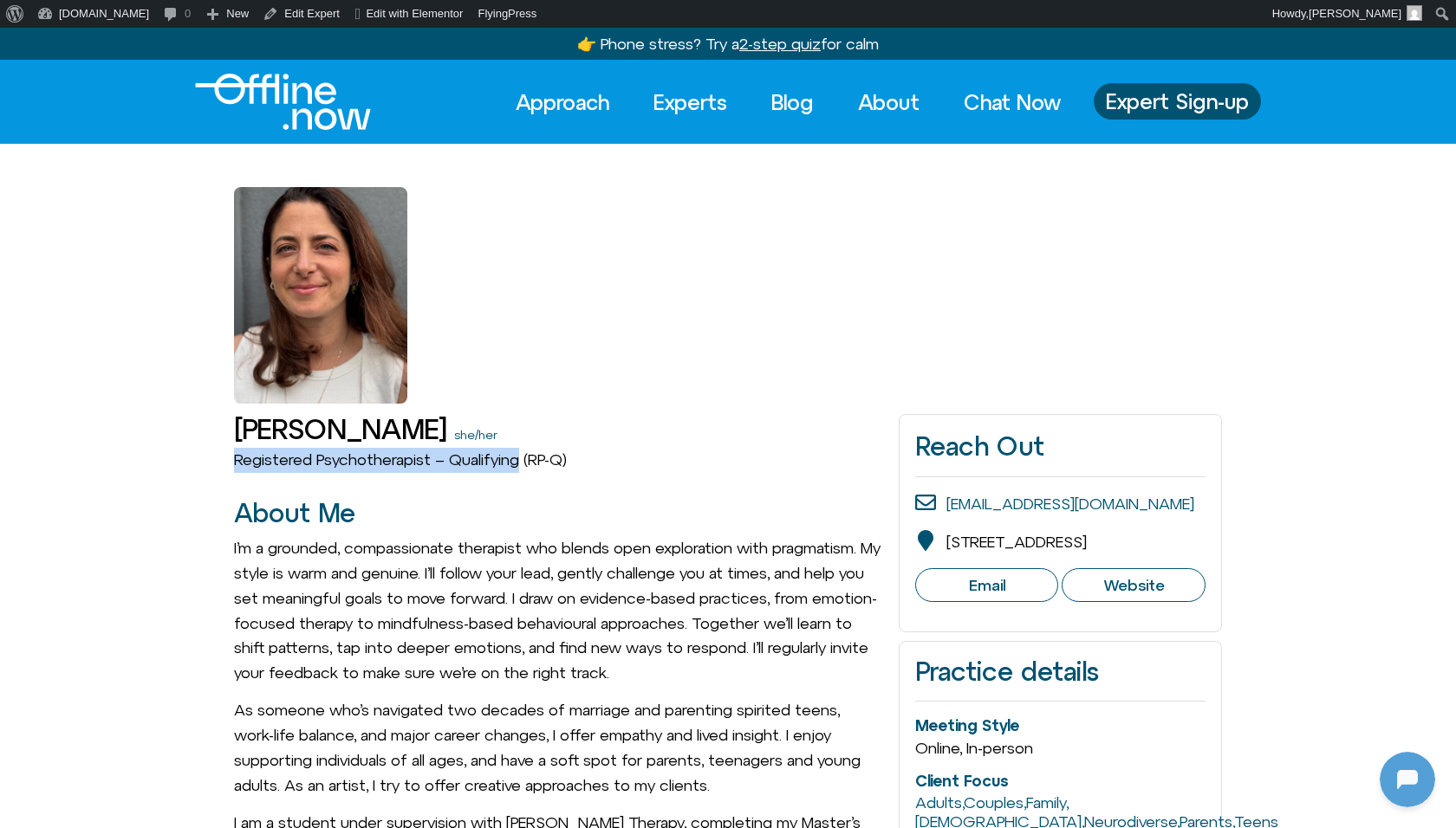
drag, startPoint x: 204, startPoint y: 465, endPoint x: 519, endPoint y: 469, distance: 315.0
copy link "Registered Psychotherapist – Qualifying"
click at [651, 339] on div at bounding box center [728, 273] width 988 height 259
click at [679, 119] on link "Experts" at bounding box center [690, 103] width 105 height 39
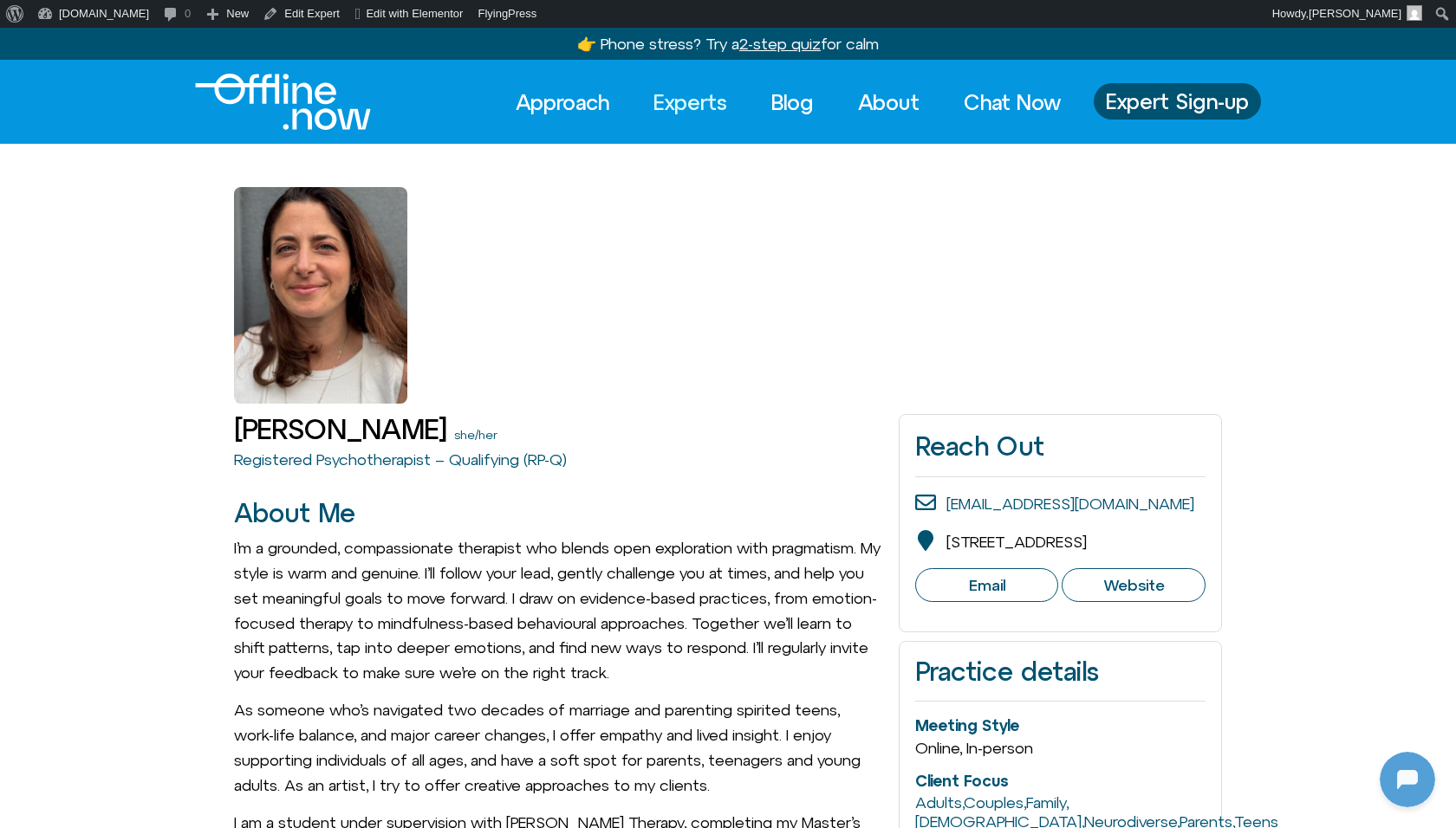
click at [679, 116] on link "Experts" at bounding box center [690, 103] width 105 height 39
click at [673, 99] on link "Experts" at bounding box center [690, 103] width 105 height 39
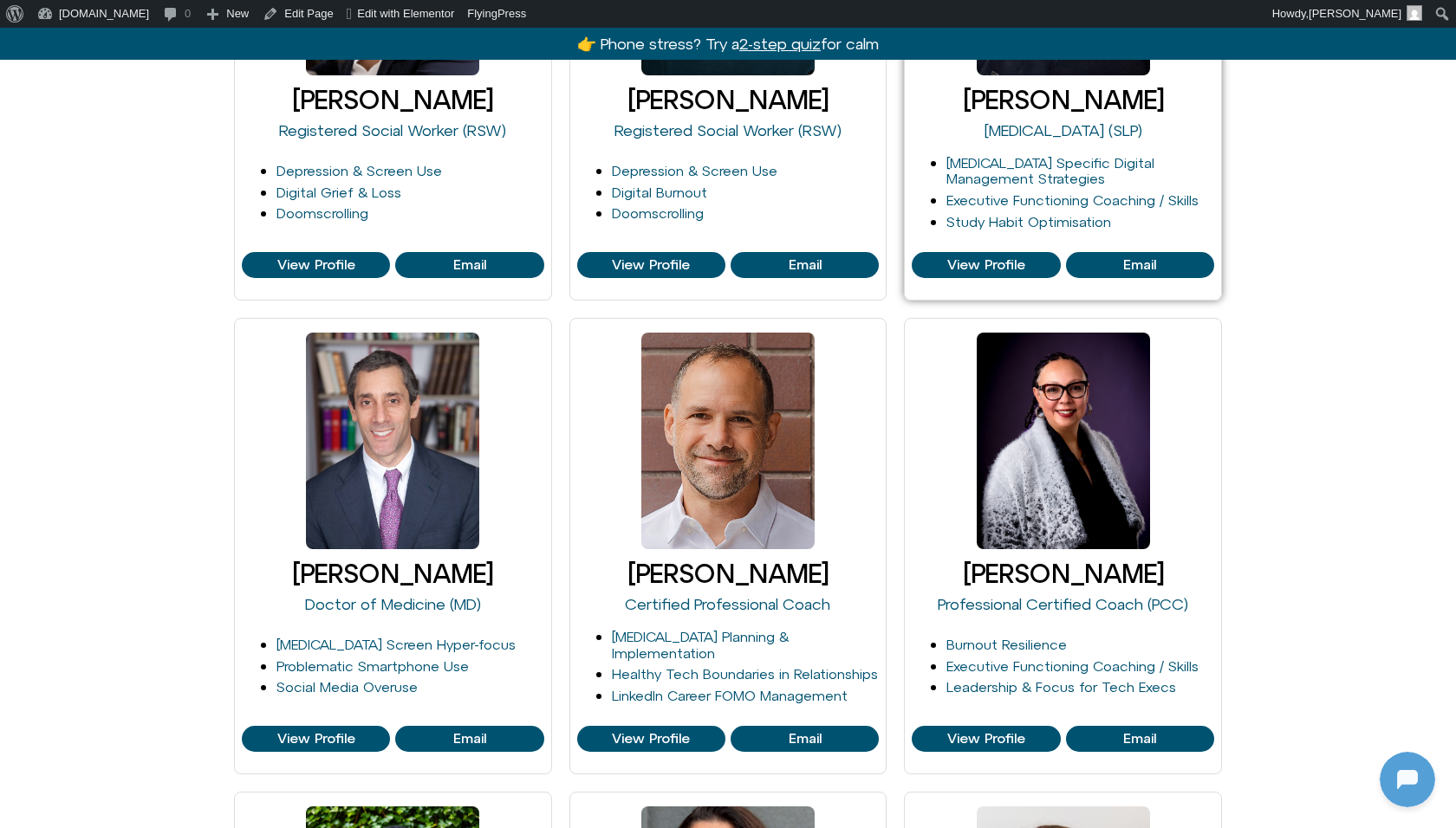
scroll to position [549, 0]
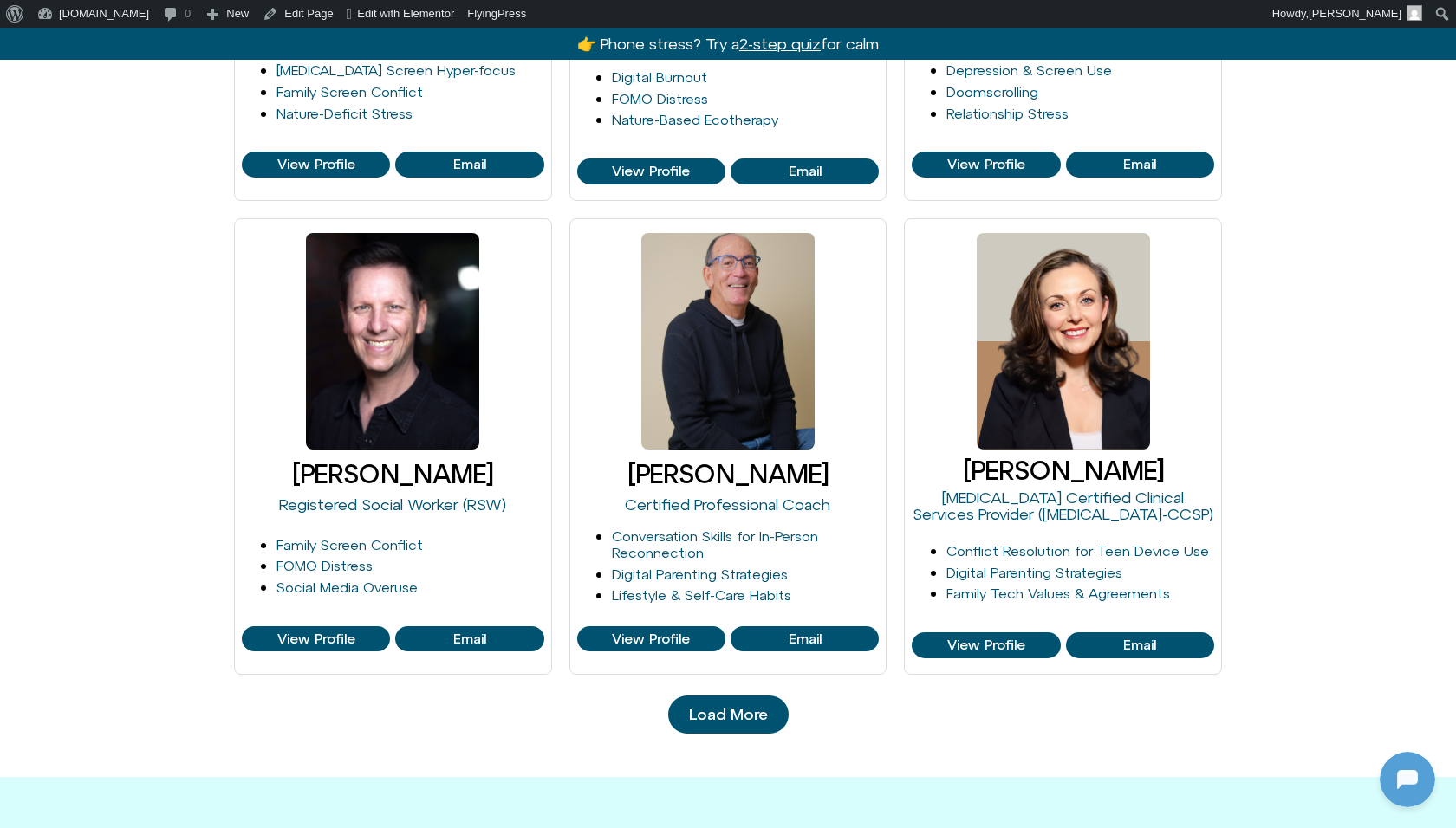
scroll to position [1597, 0]
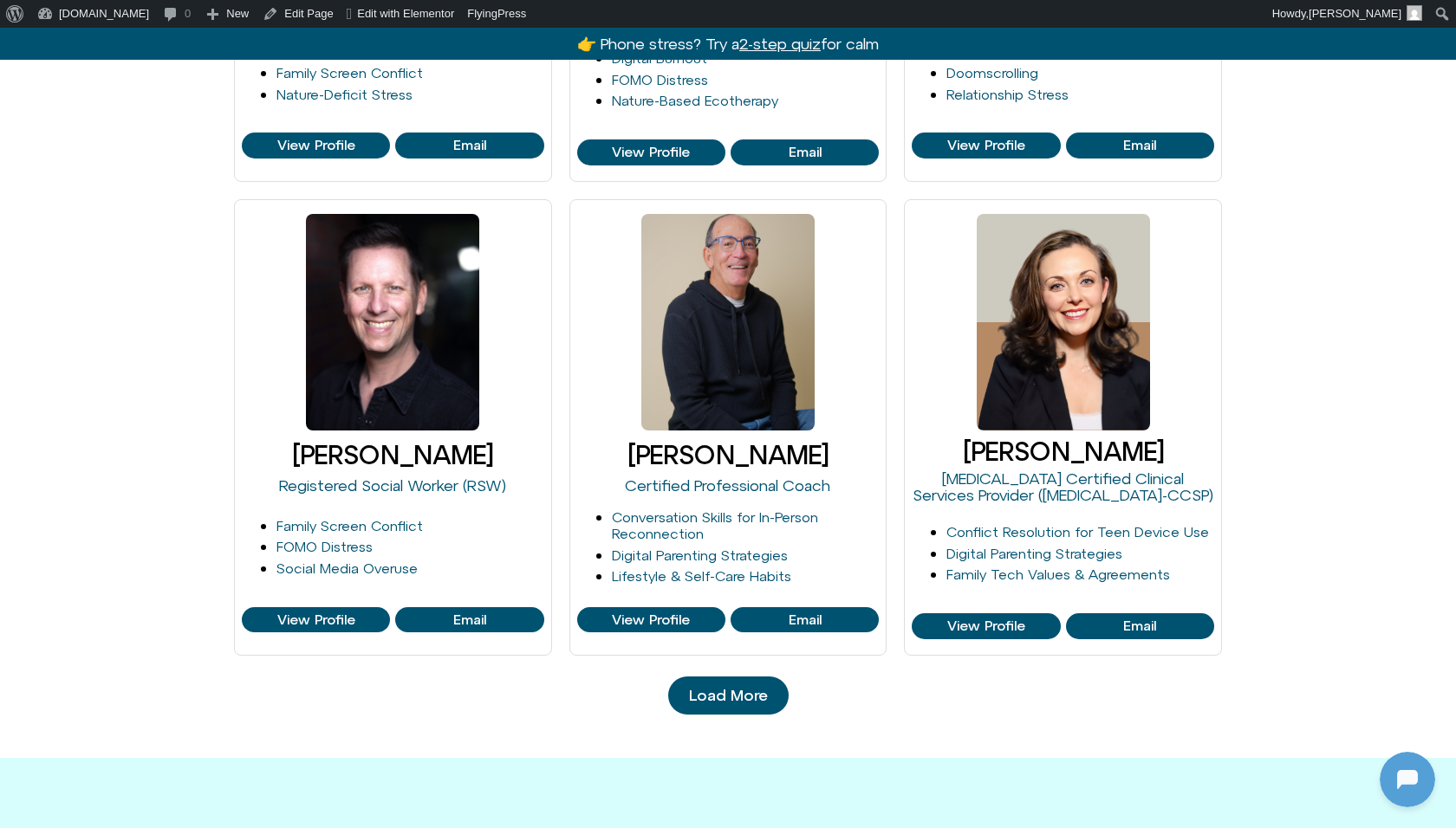
click at [765, 689] on span "Load More" at bounding box center [728, 695] width 79 height 17
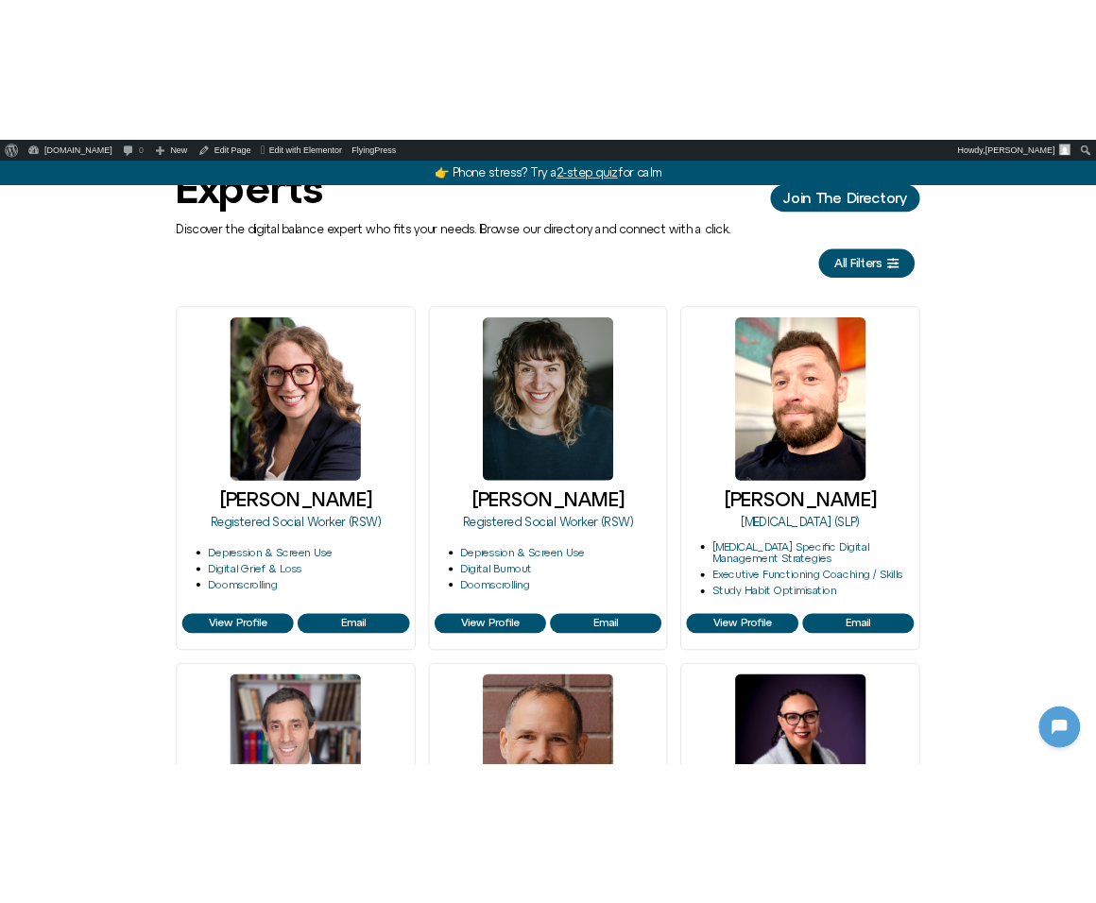
scroll to position [0, 0]
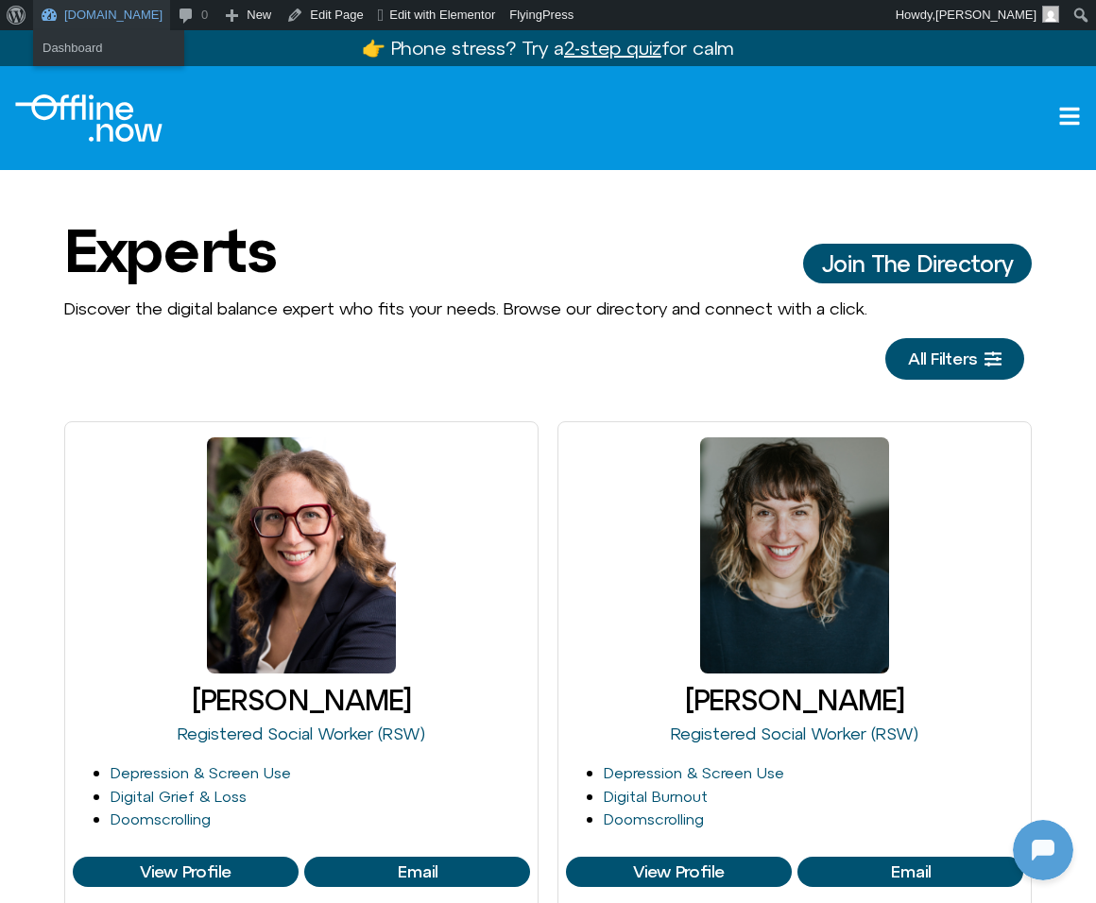
click at [75, 9] on link "[DOMAIN_NAME]" at bounding box center [101, 15] width 137 height 30
